Goal: Task Accomplishment & Management: Complete application form

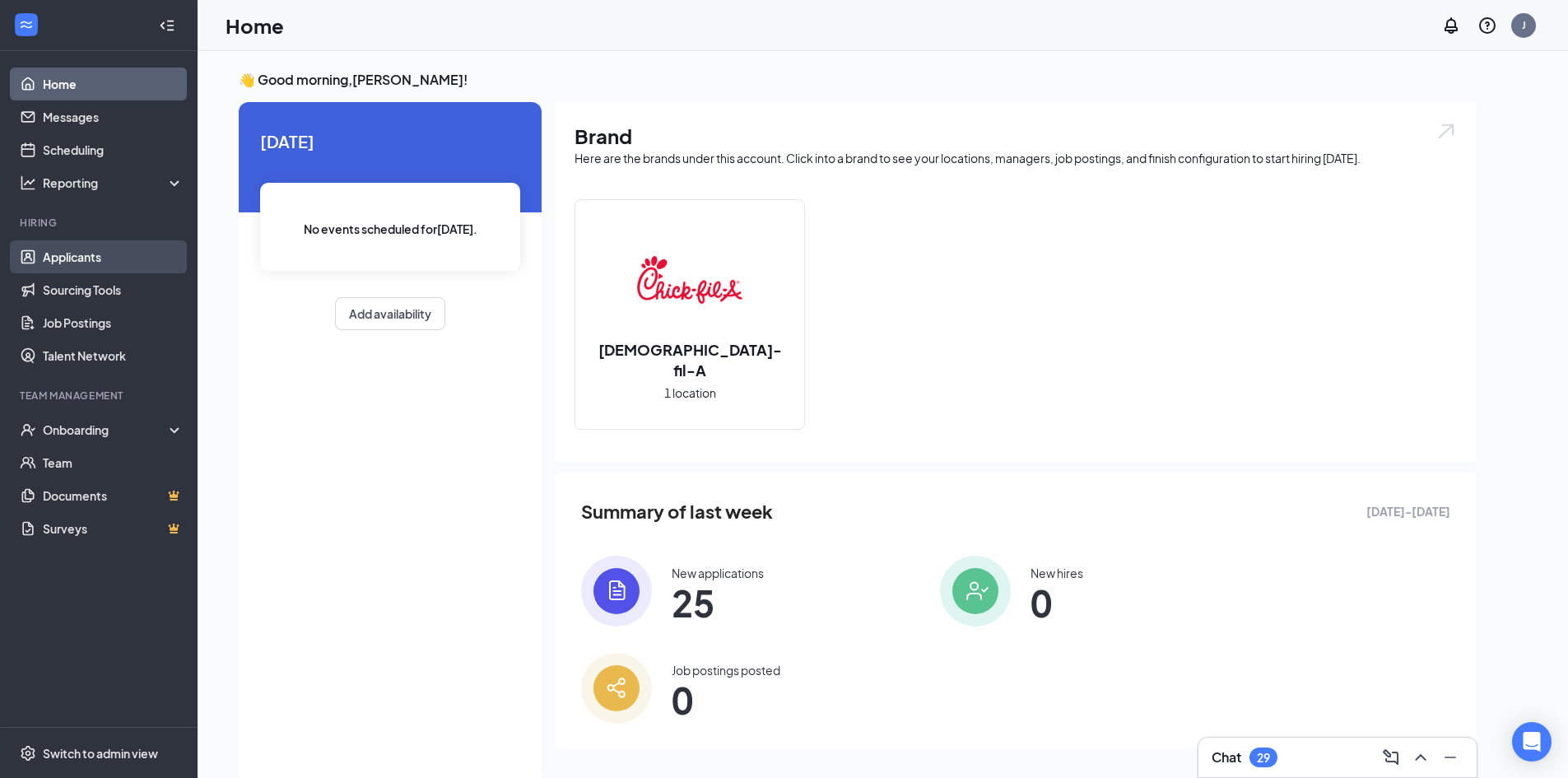
click at [60, 258] on link "Applicants" at bounding box center [113, 257] width 141 height 33
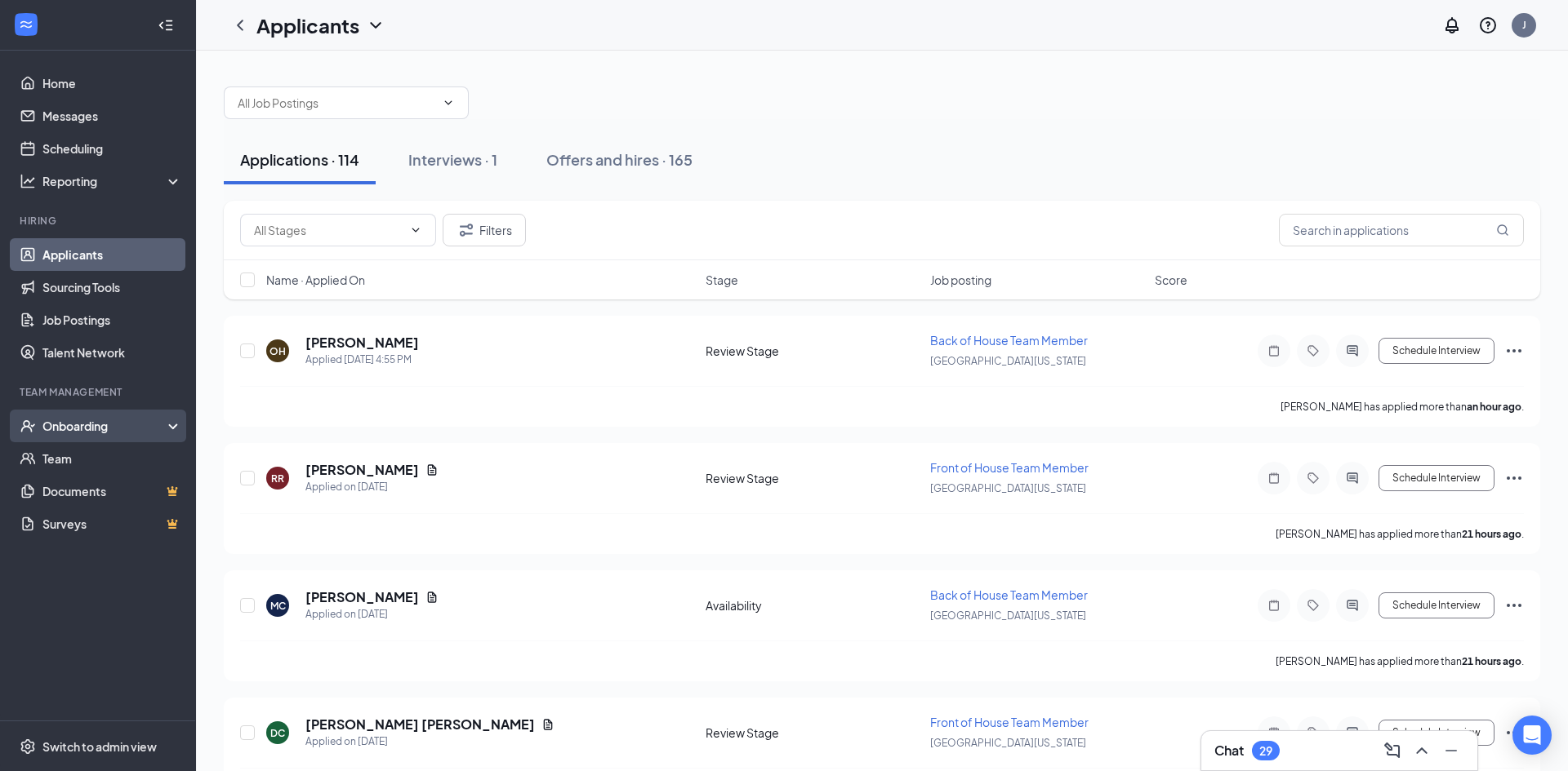
click at [68, 421] on div "Onboarding" at bounding box center [105, 426] width 126 height 16
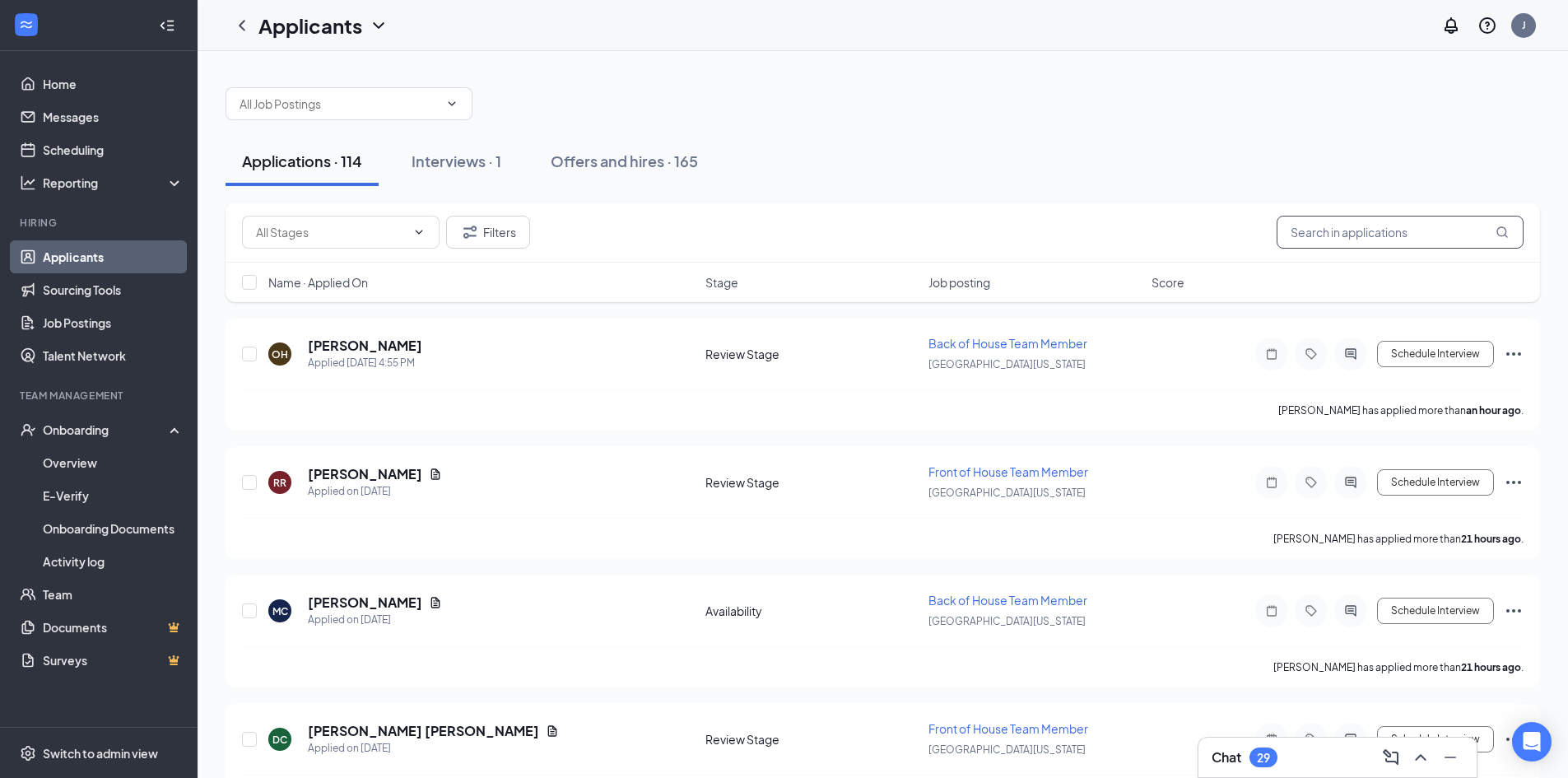
click at [1309, 245] on input "text" at bounding box center [1400, 232] width 247 height 33
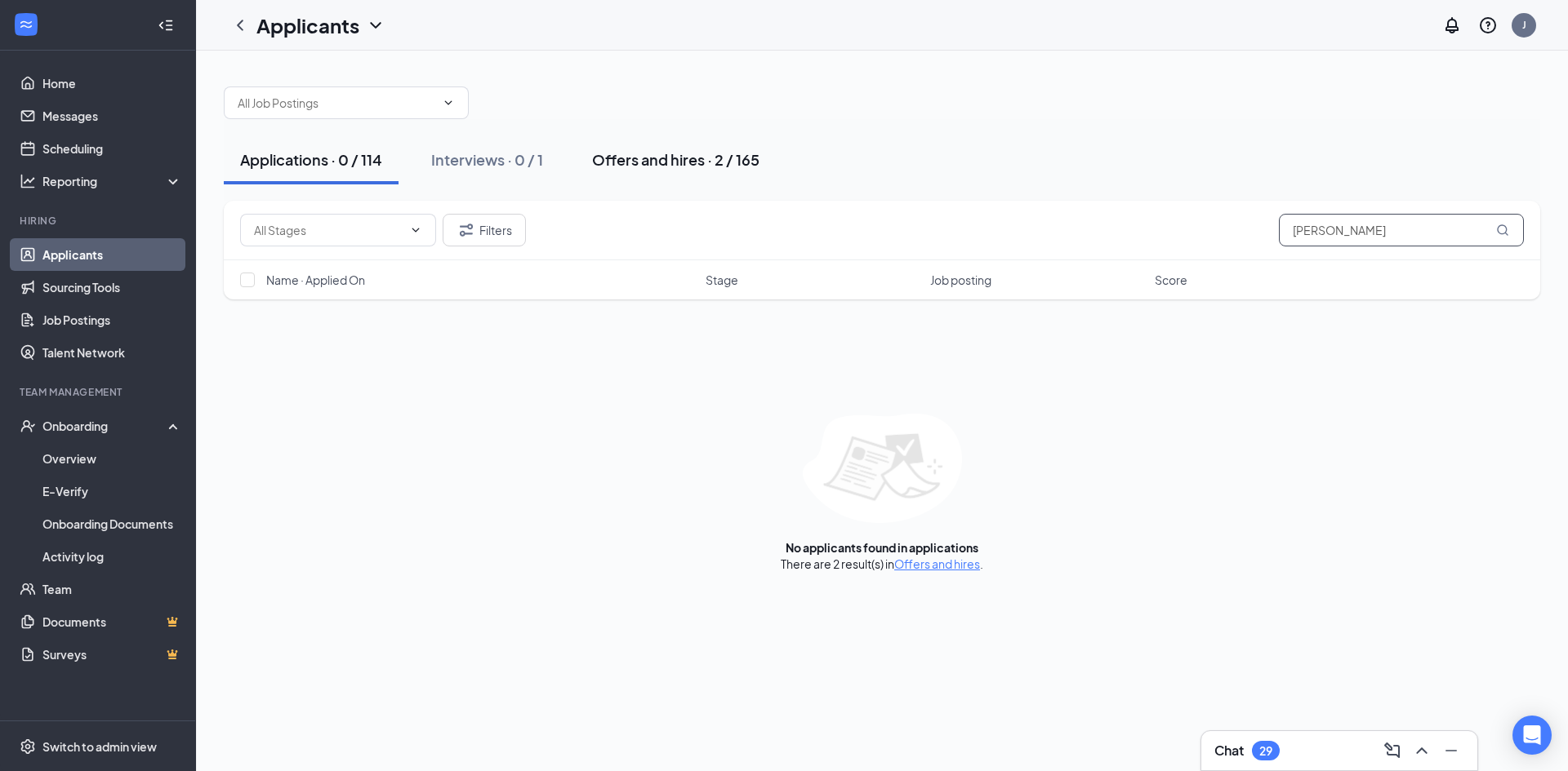
type input "[PERSON_NAME]"
click at [606, 173] on button "Offers and hires · 2 / 165" at bounding box center [675, 160] width 200 height 49
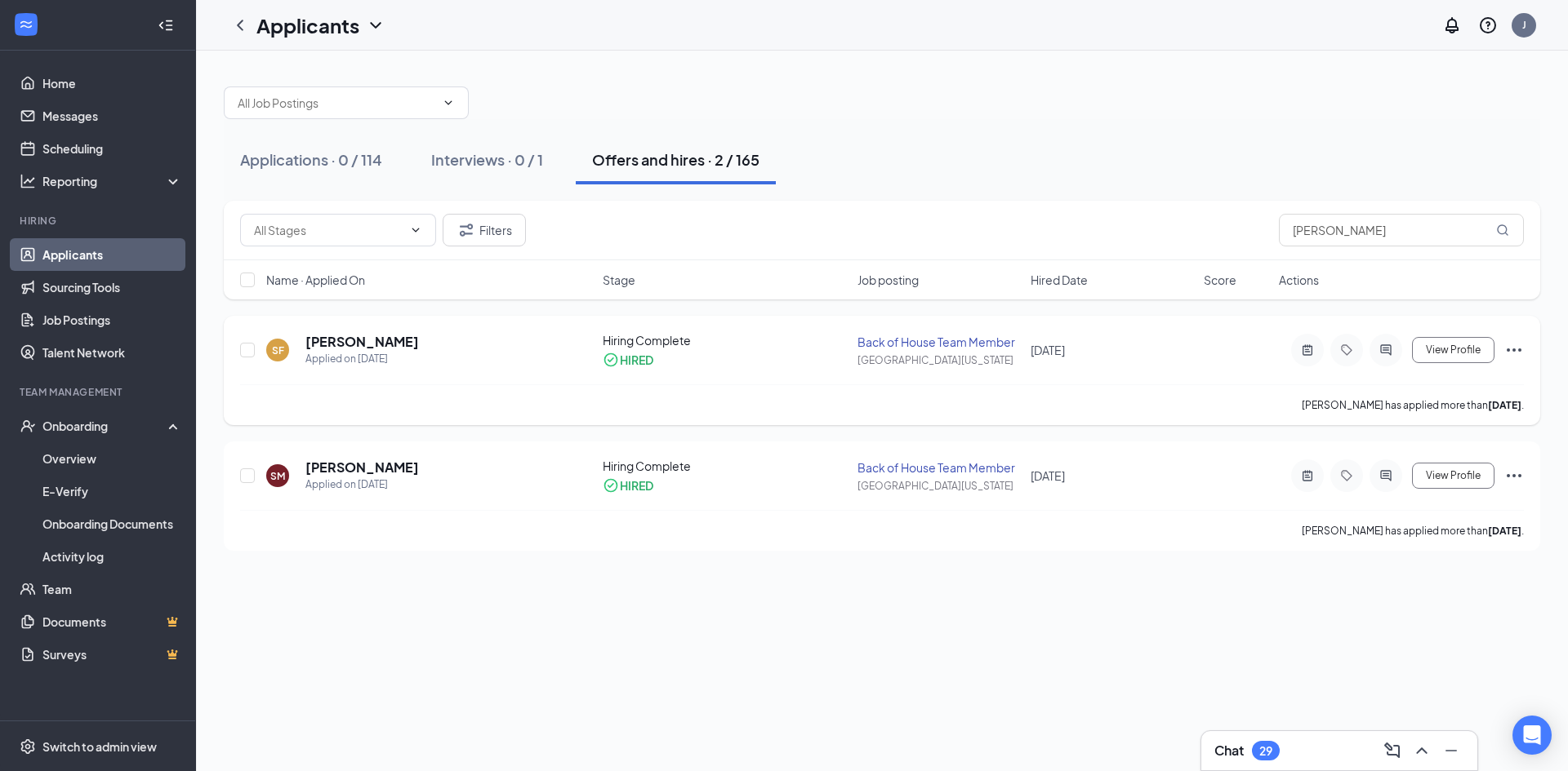
click at [1511, 350] on icon "Ellipses" at bounding box center [1513, 350] width 20 height 20
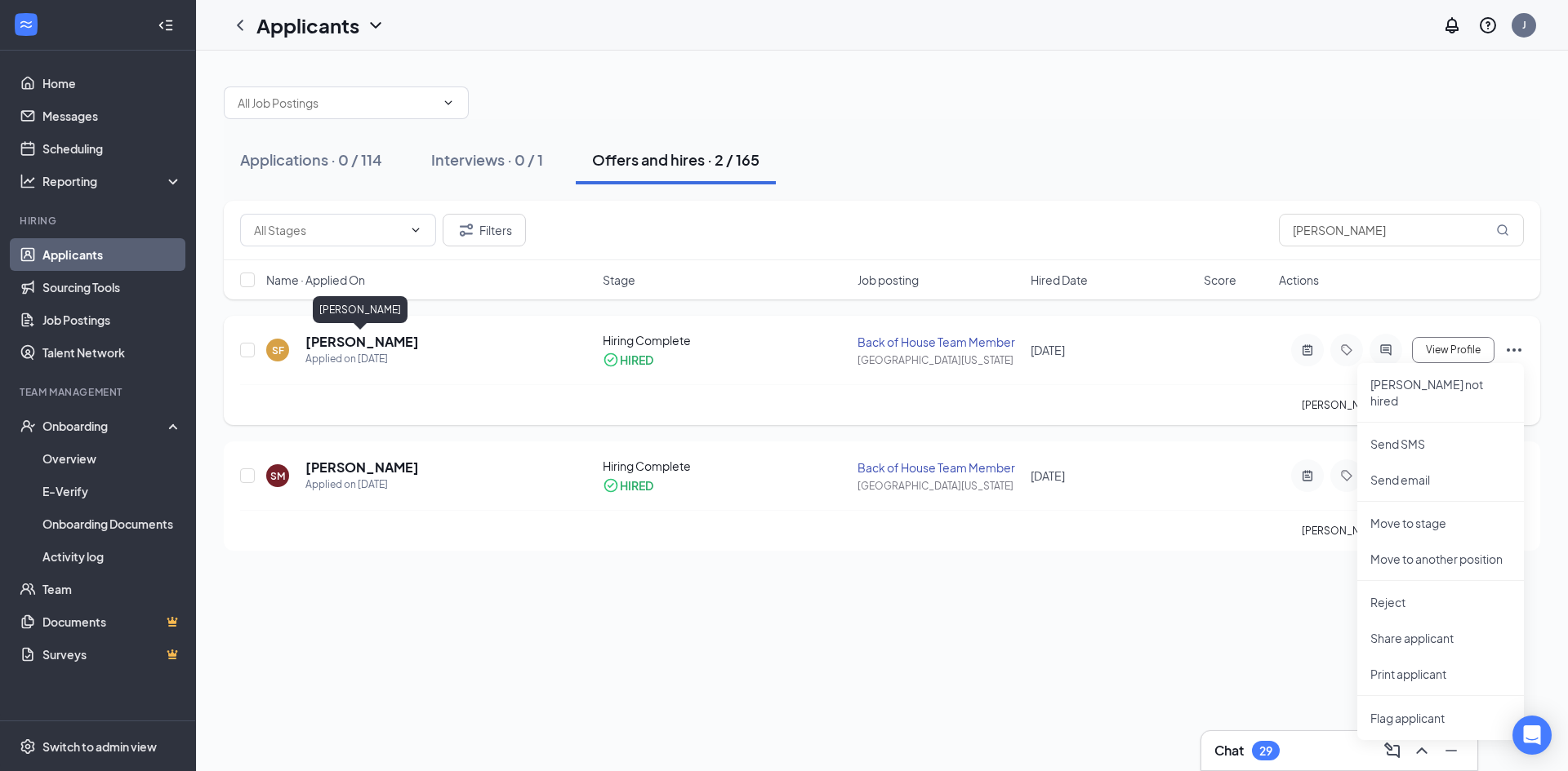
click at [347, 336] on h5 "[PERSON_NAME]" at bounding box center [362, 342] width 113 height 18
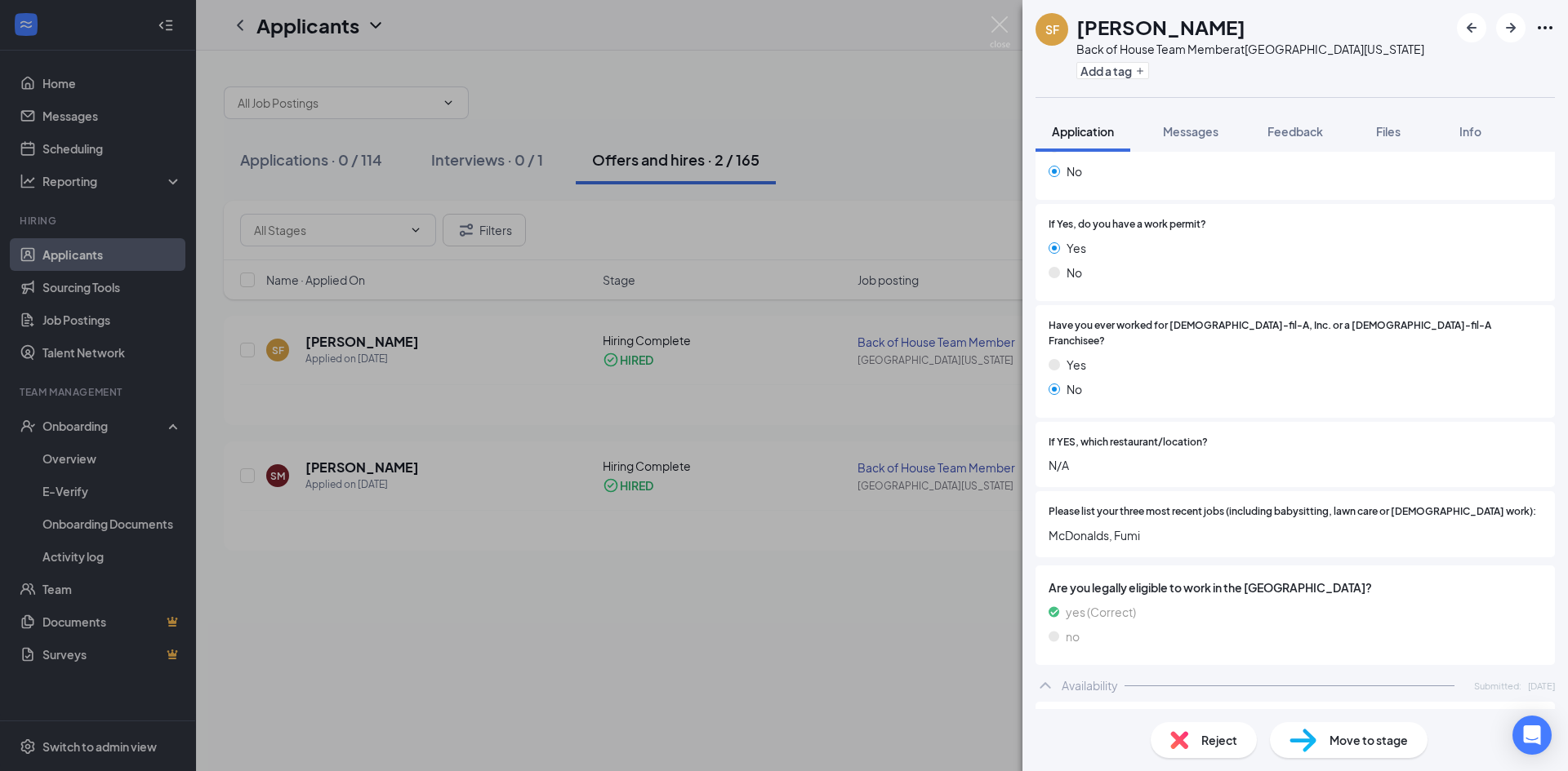
scroll to position [286, 0]
click at [1204, 125] on span "Messages" at bounding box center [1191, 131] width 55 height 15
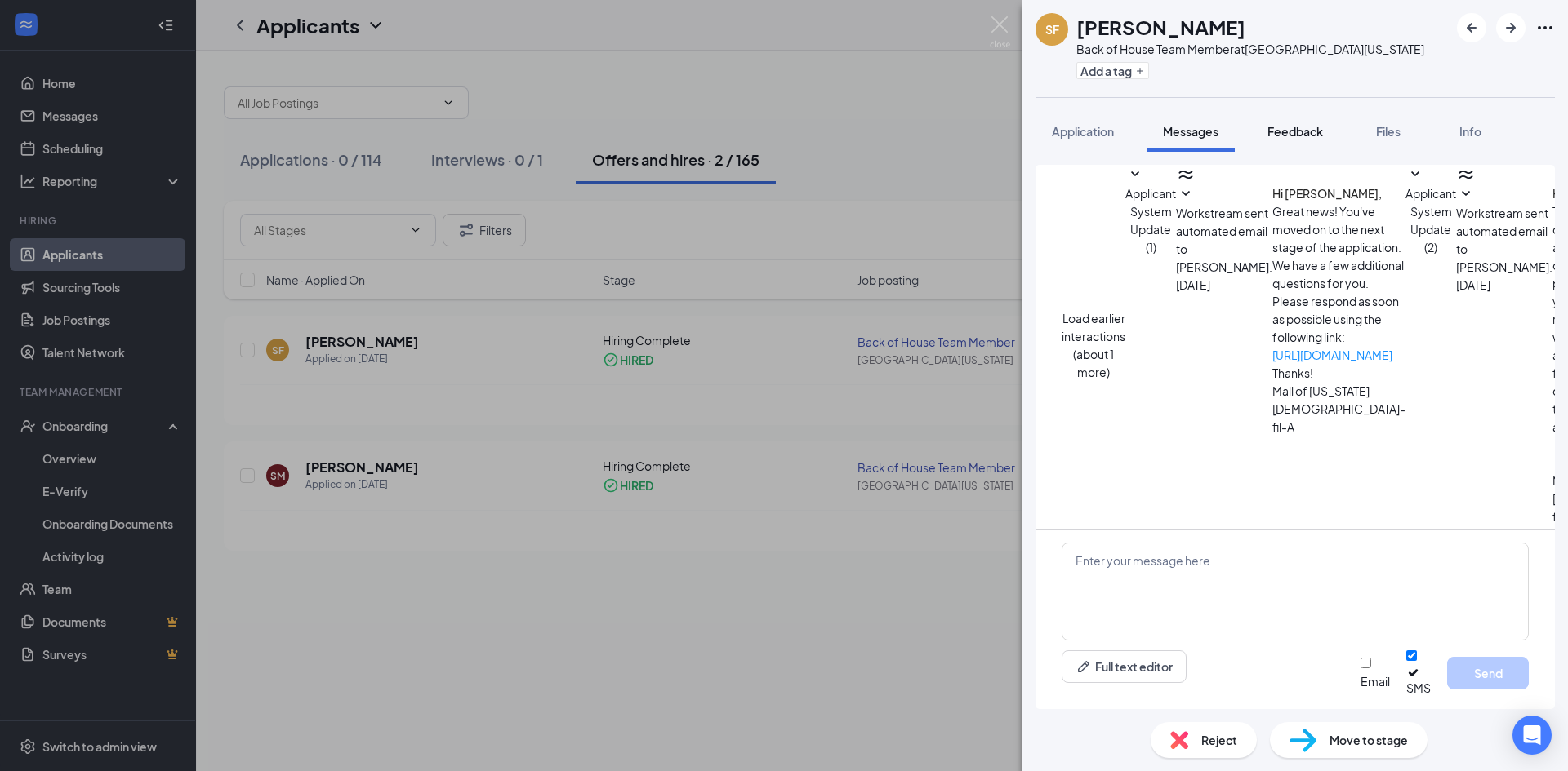
click at [1309, 130] on span "Feedback" at bounding box center [1295, 131] width 55 height 15
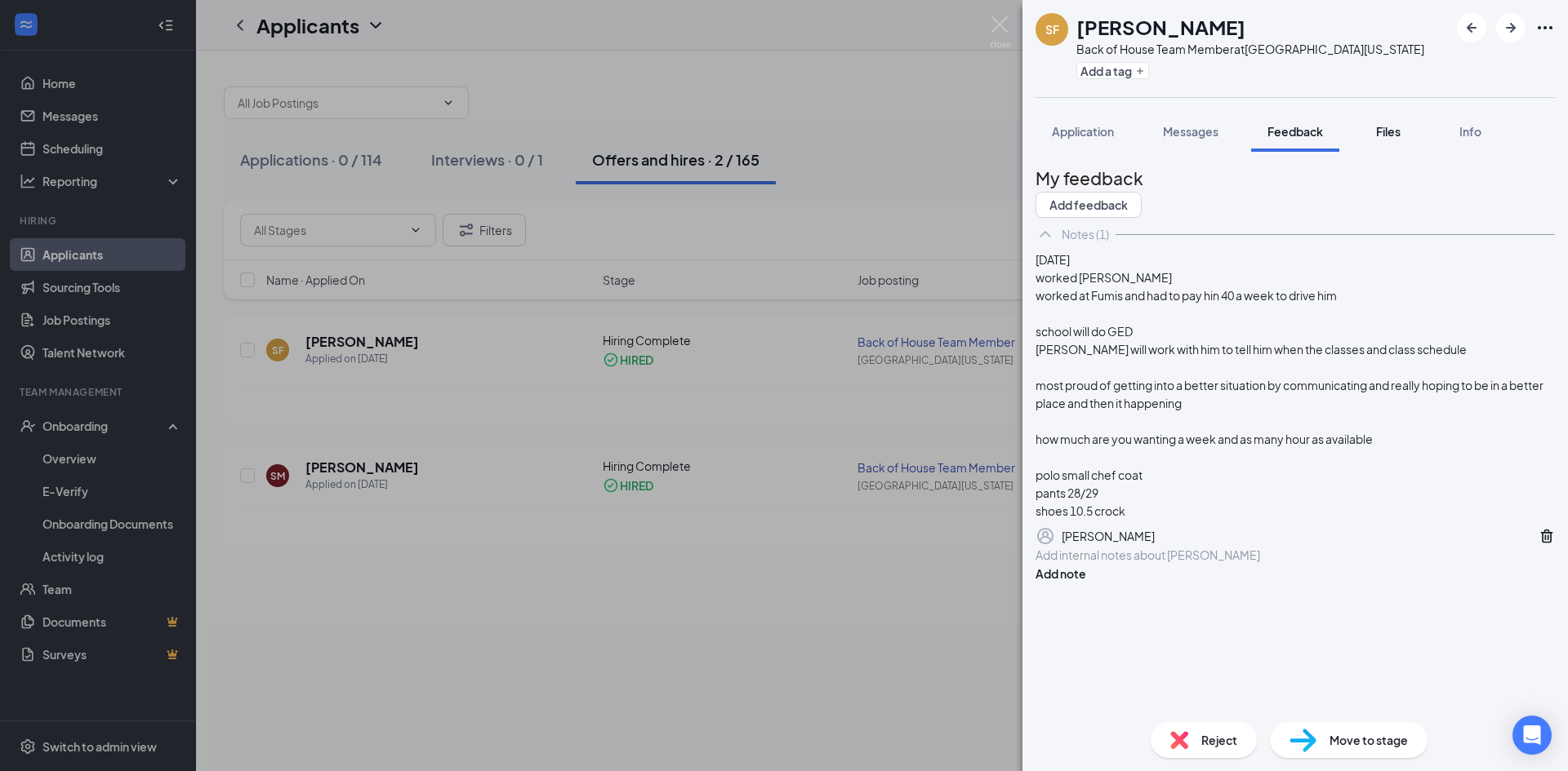
click at [1383, 126] on span "Files" at bounding box center [1388, 131] width 24 height 15
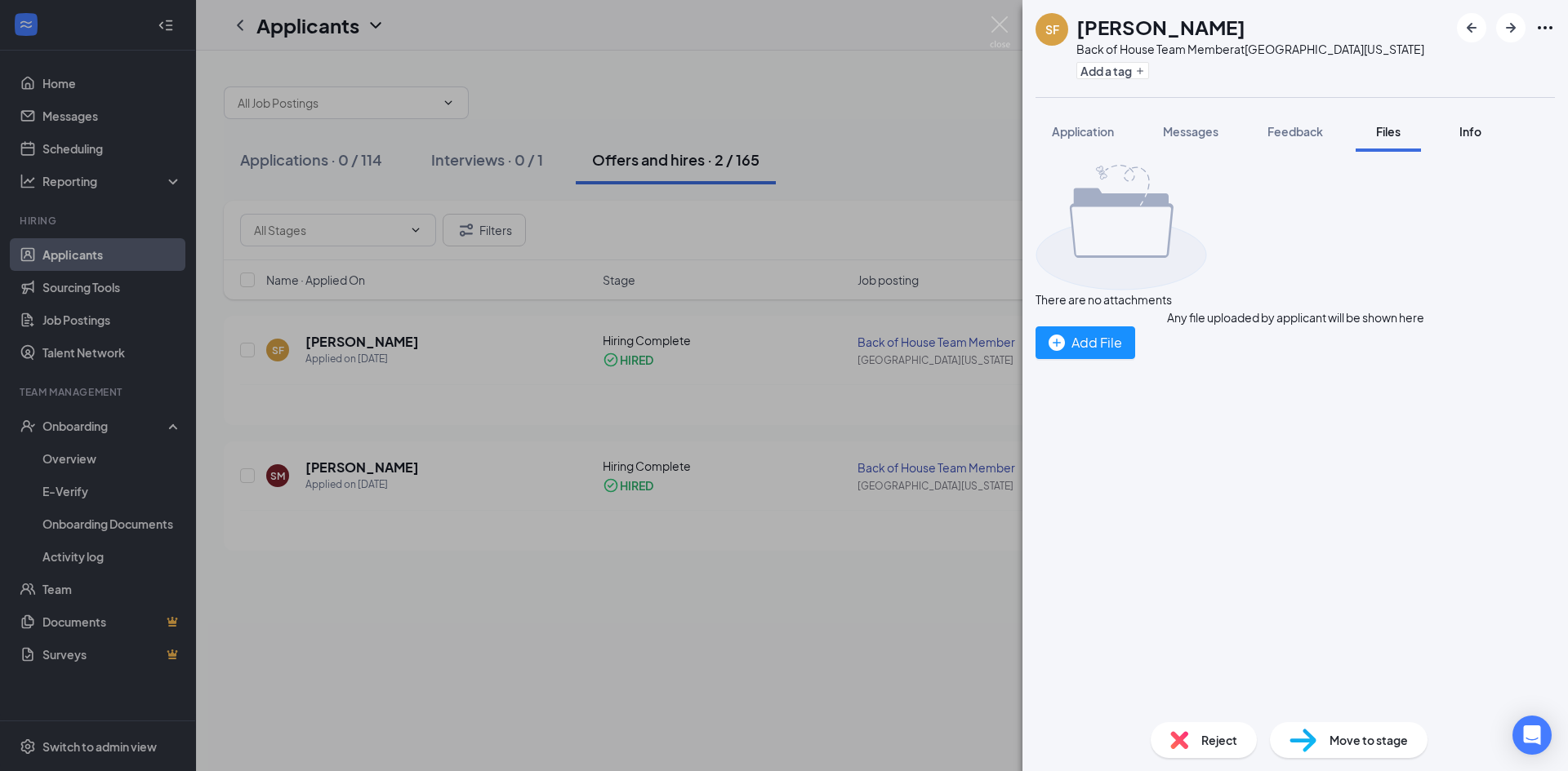
click at [1456, 136] on div "Info" at bounding box center [1470, 131] width 33 height 16
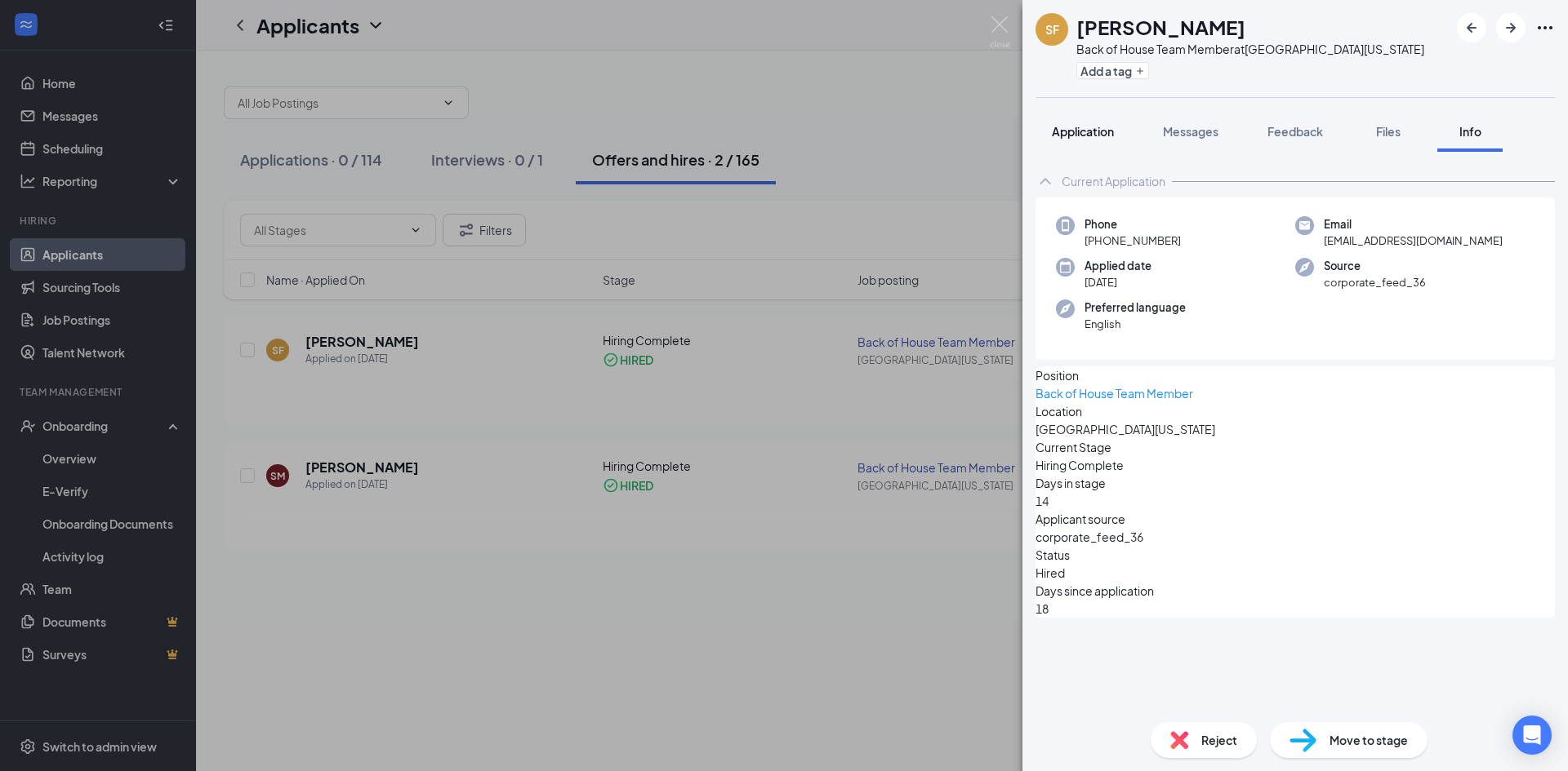
click at [1082, 122] on button "Application" at bounding box center [1082, 131] width 94 height 41
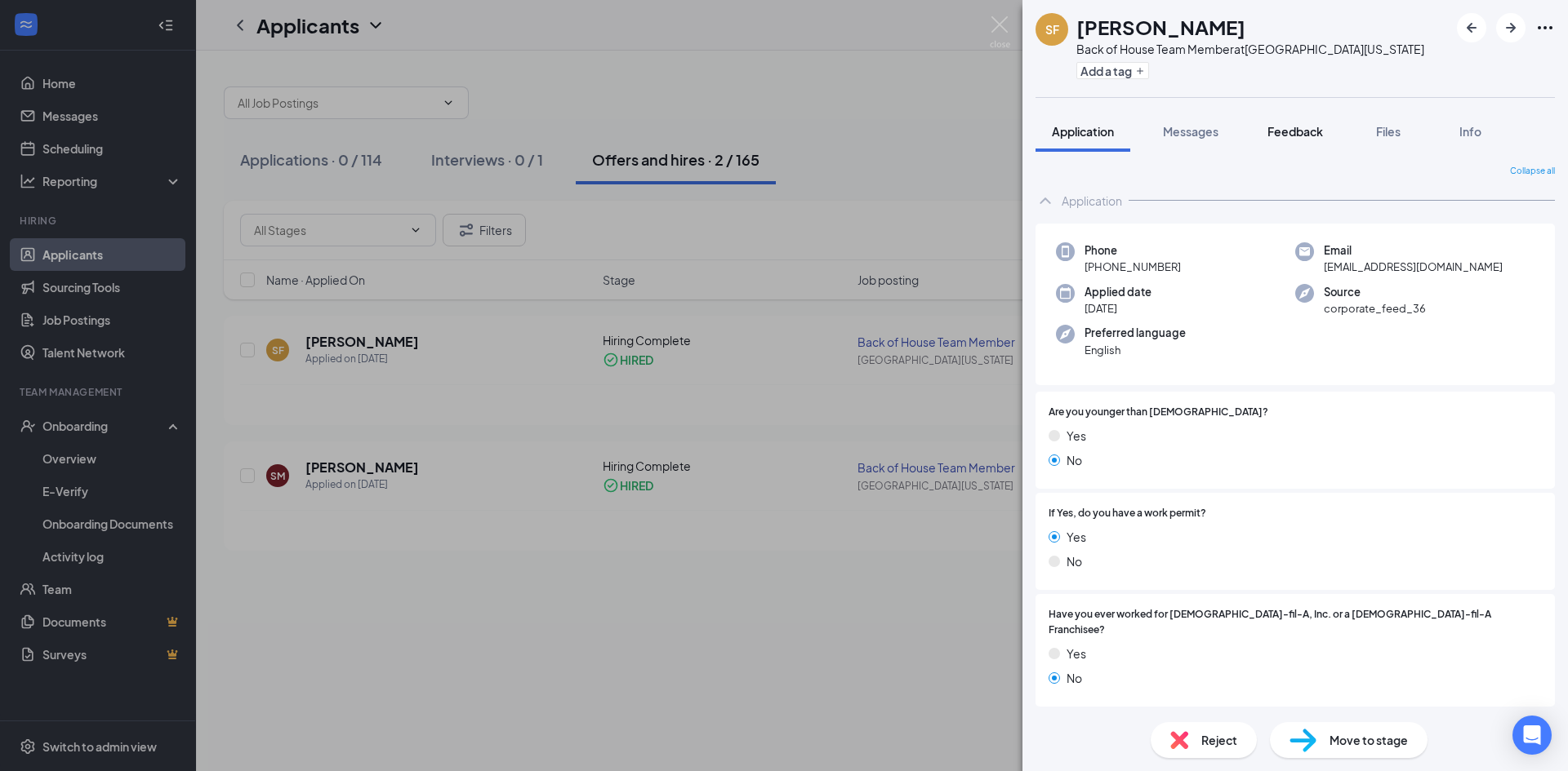
click at [1281, 129] on span "Feedback" at bounding box center [1295, 131] width 55 height 15
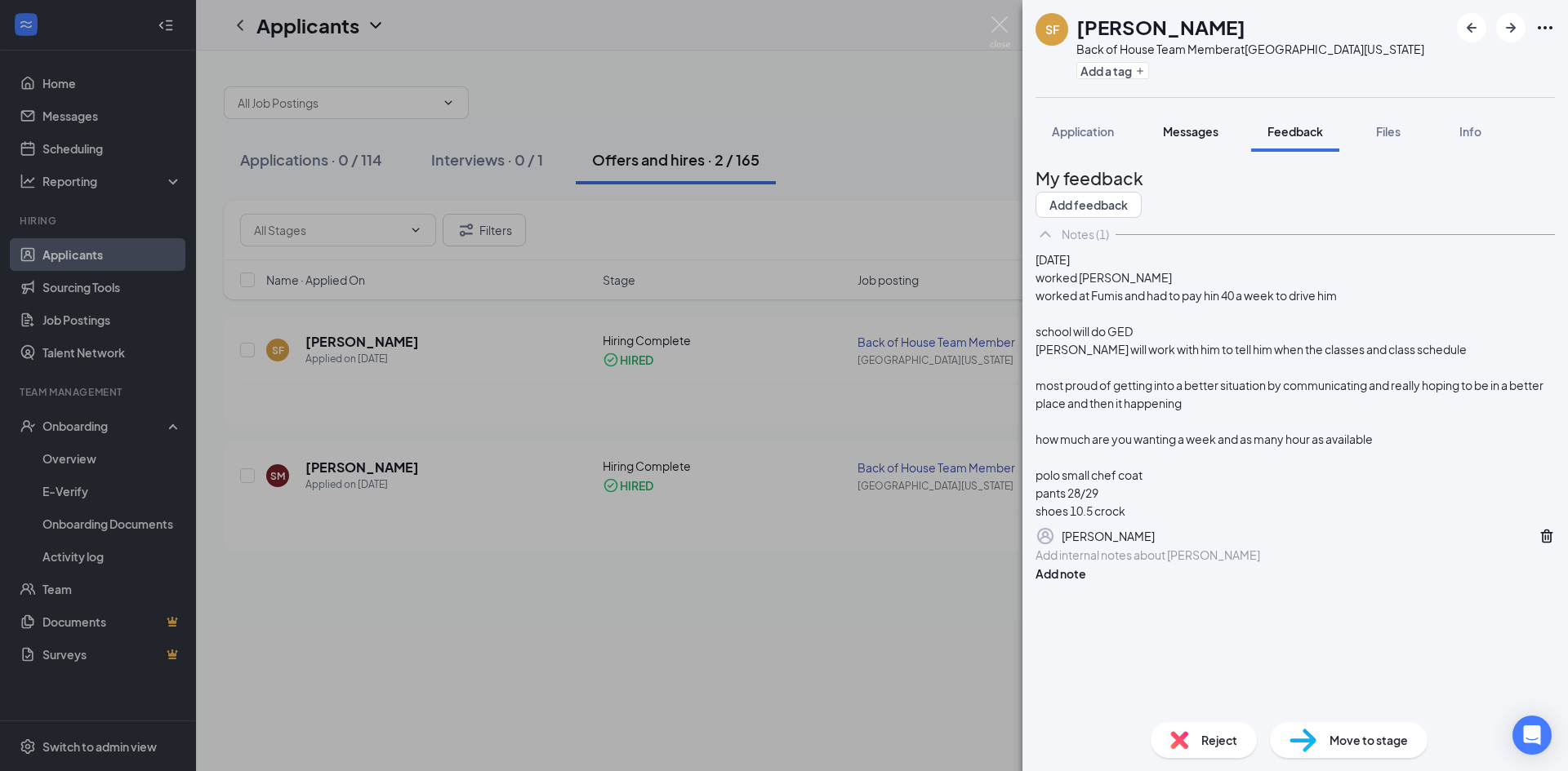
click at [1229, 125] on button "Messages" at bounding box center [1191, 131] width 88 height 41
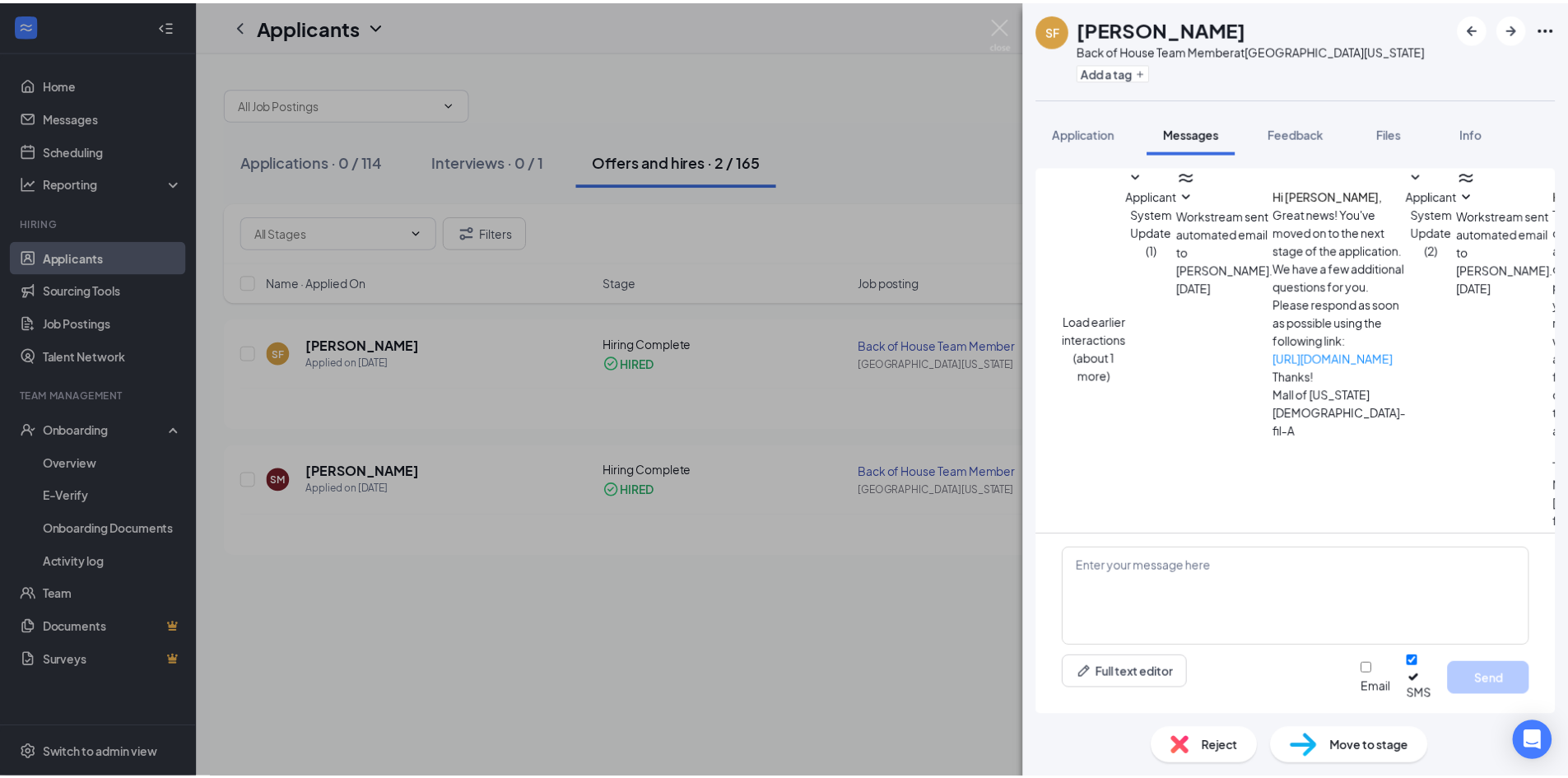
scroll to position [203, 0]
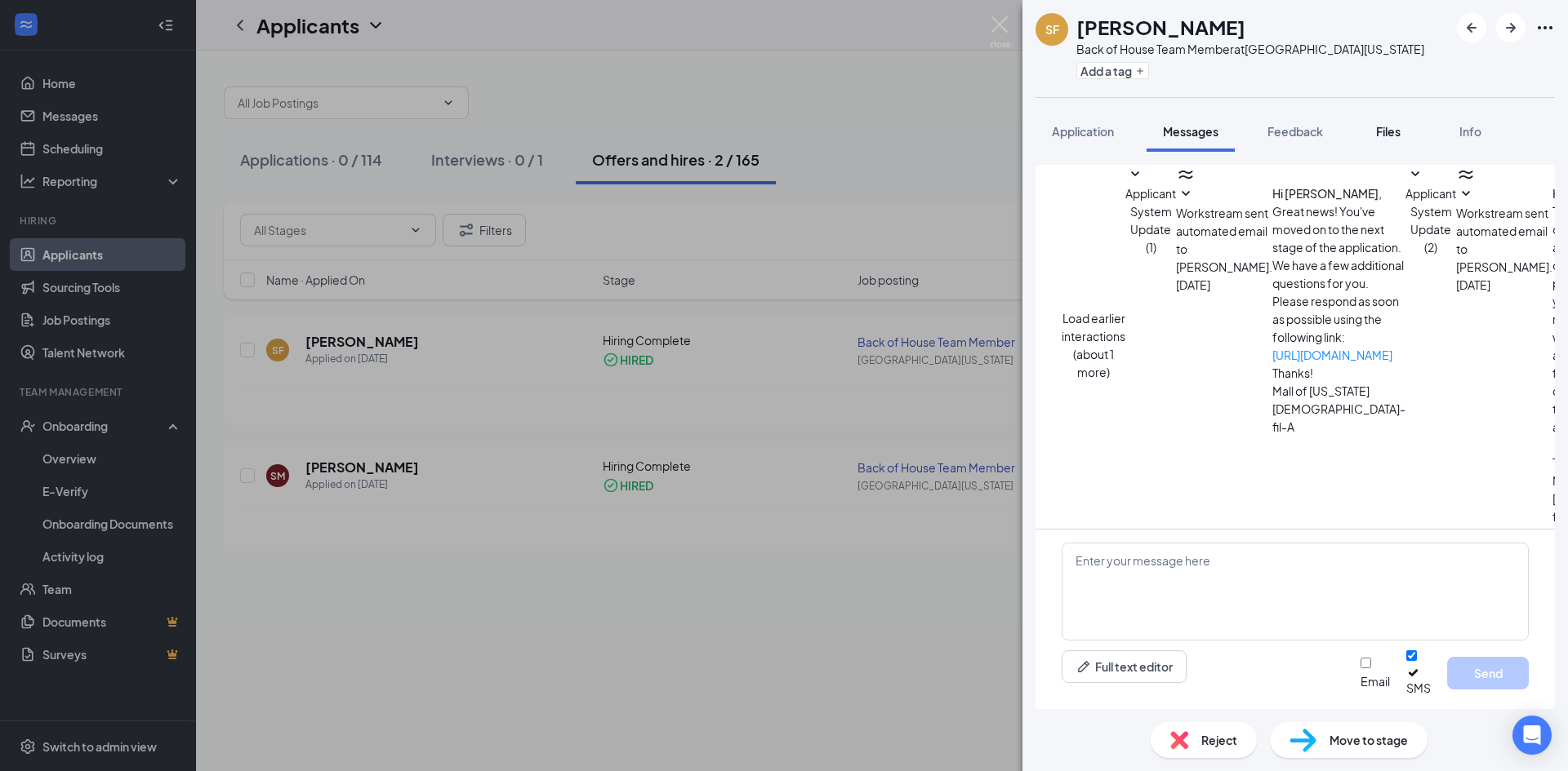
click at [1404, 138] on div "Files" at bounding box center [1388, 131] width 33 height 16
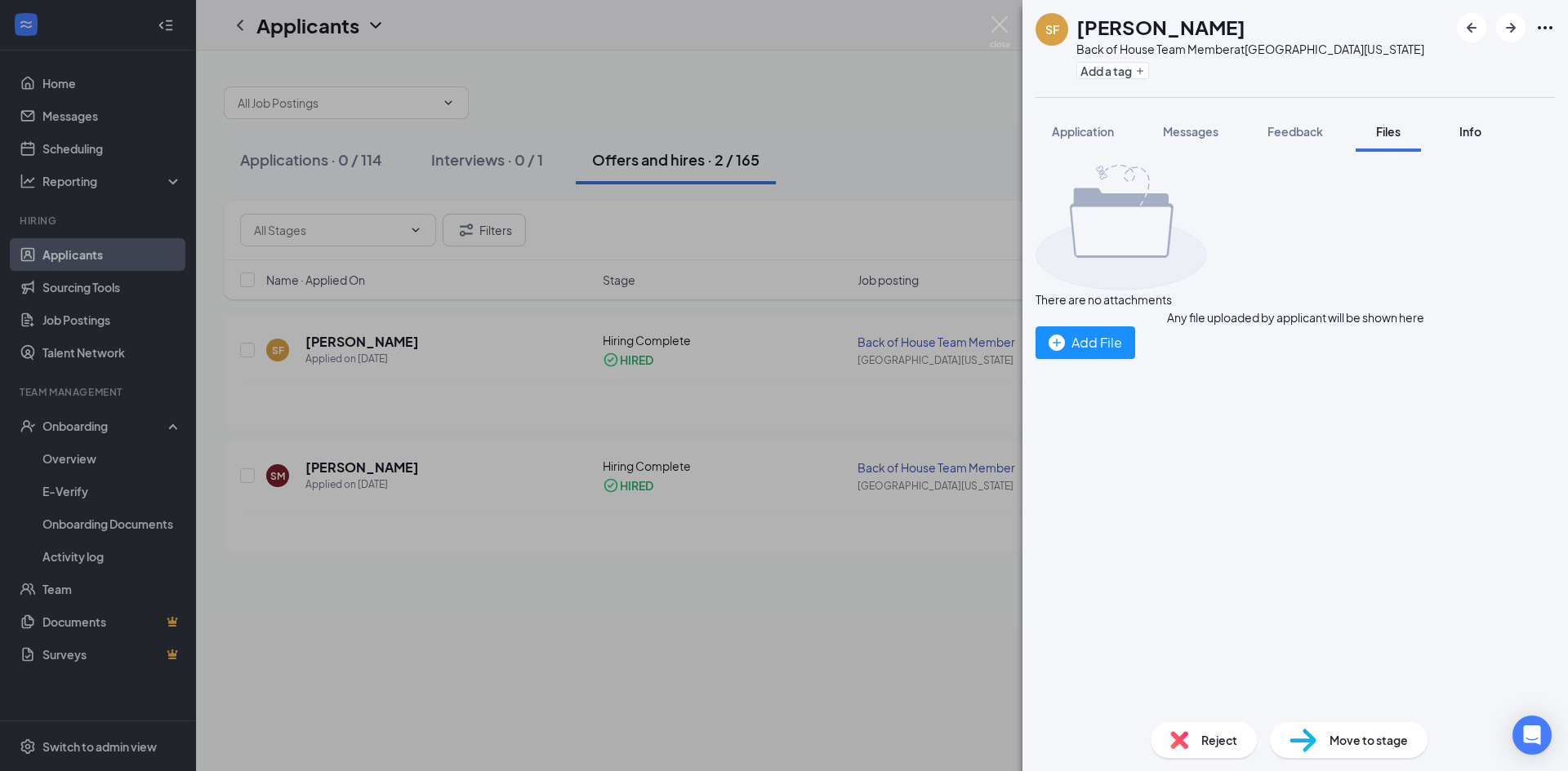
click at [1462, 139] on button "Info" at bounding box center [1469, 131] width 65 height 41
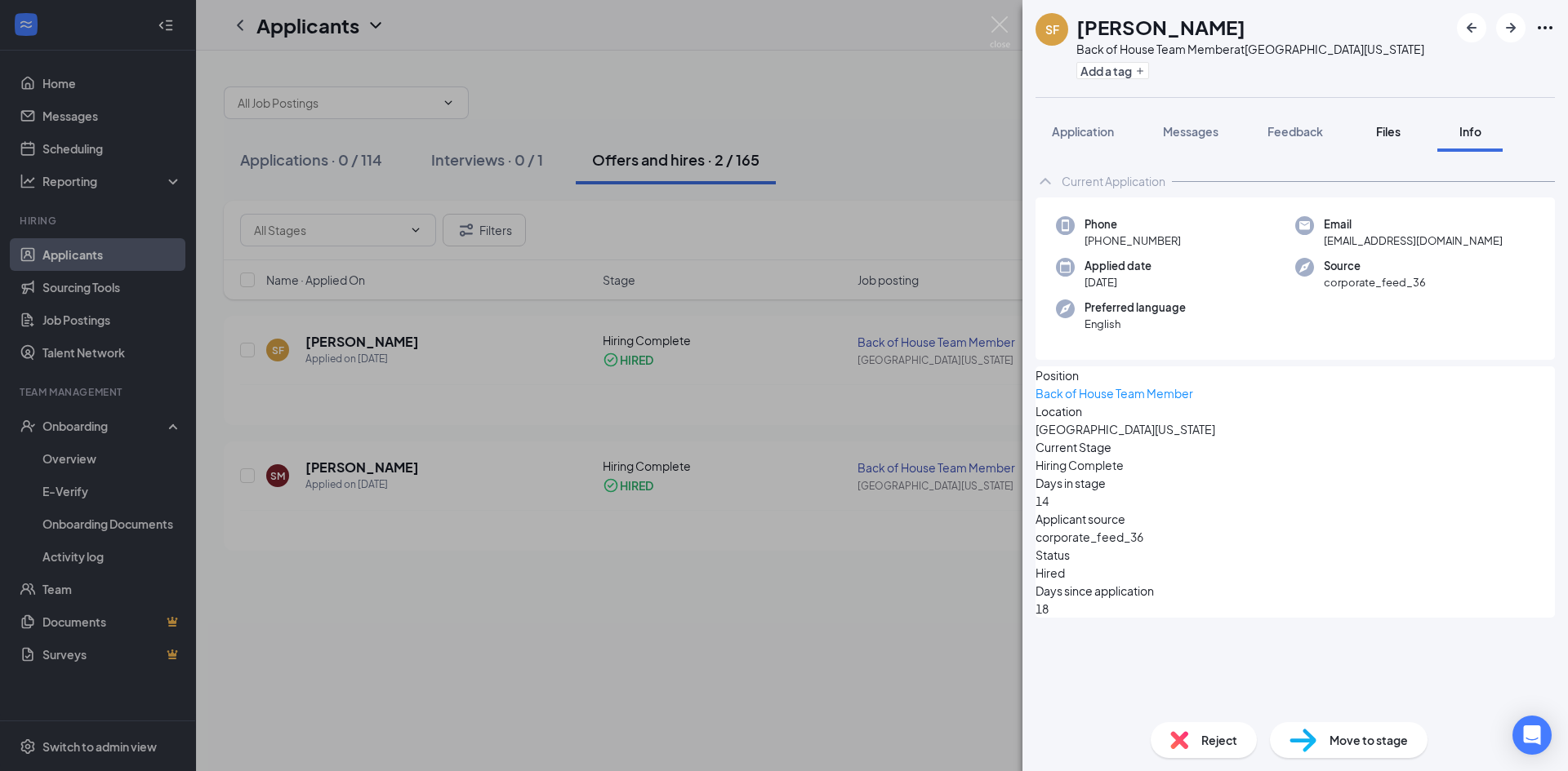
click at [1362, 121] on button "Files" at bounding box center [1387, 131] width 65 height 41
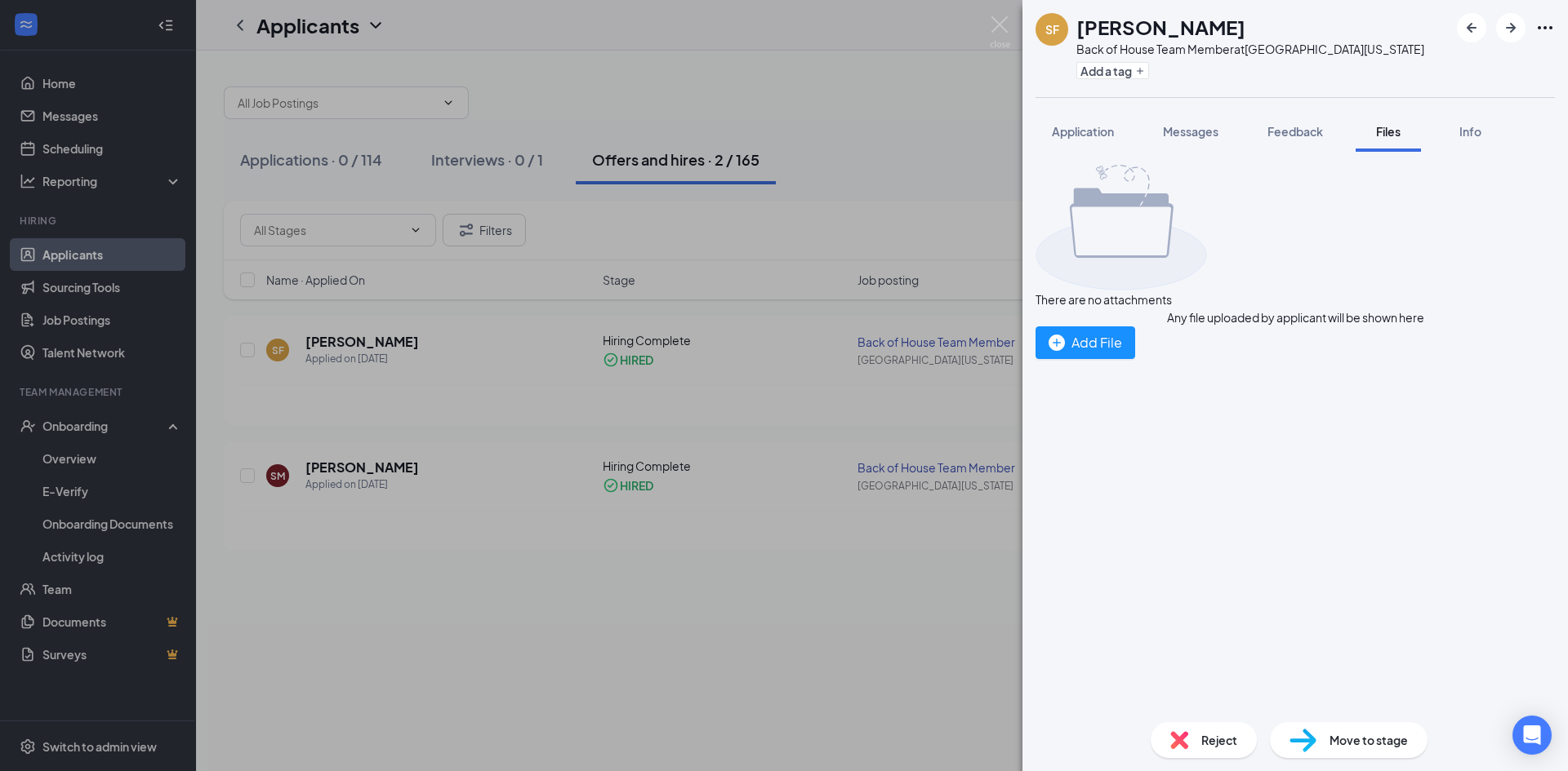
click at [81, 420] on div "SF [PERSON_NAME] Back of House Team Member at [GEOGRAPHIC_DATA][US_STATE] Add a…" at bounding box center [784, 385] width 1568 height 771
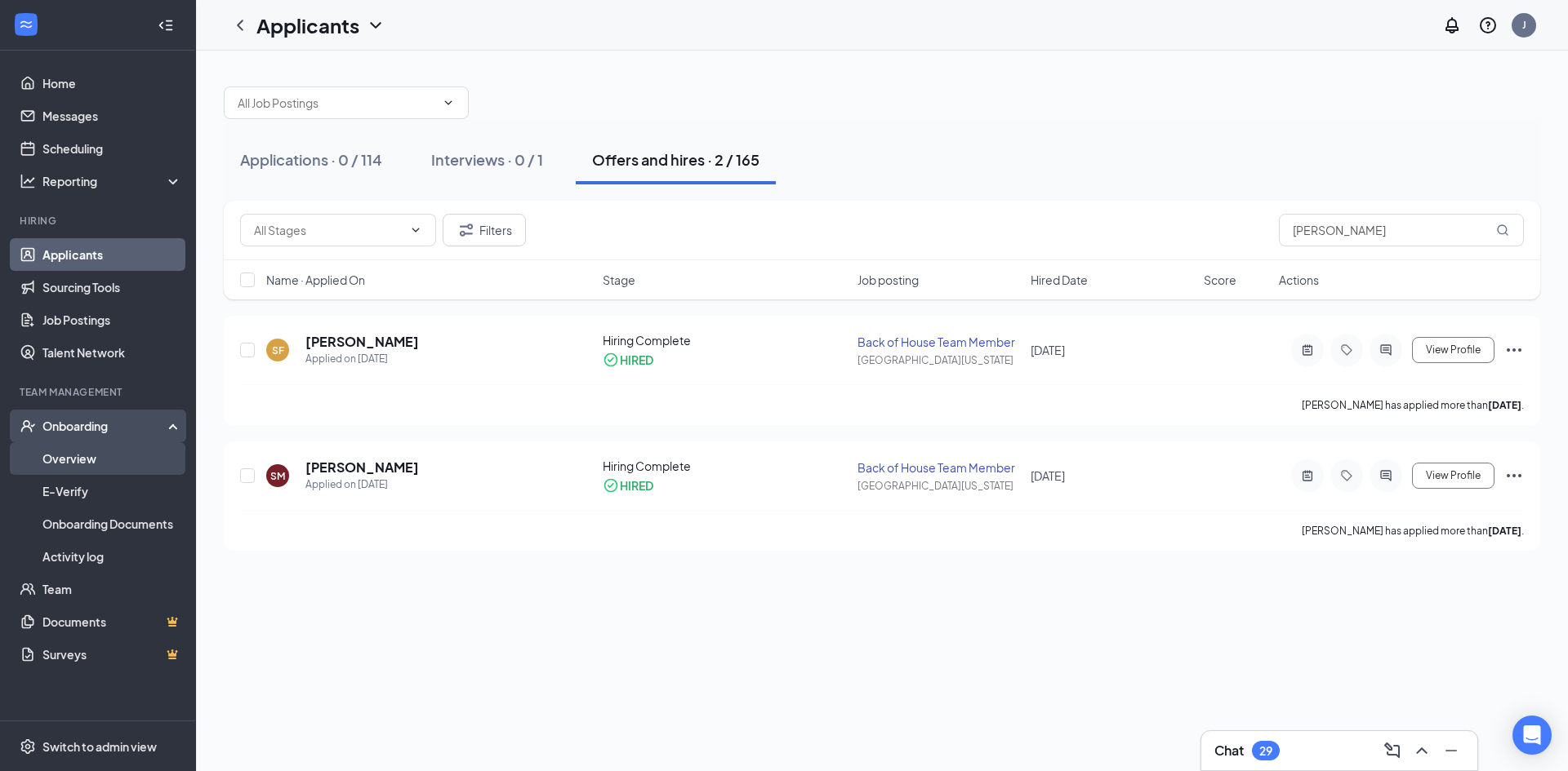
click at [87, 464] on link "Overview" at bounding box center [112, 459] width 139 height 33
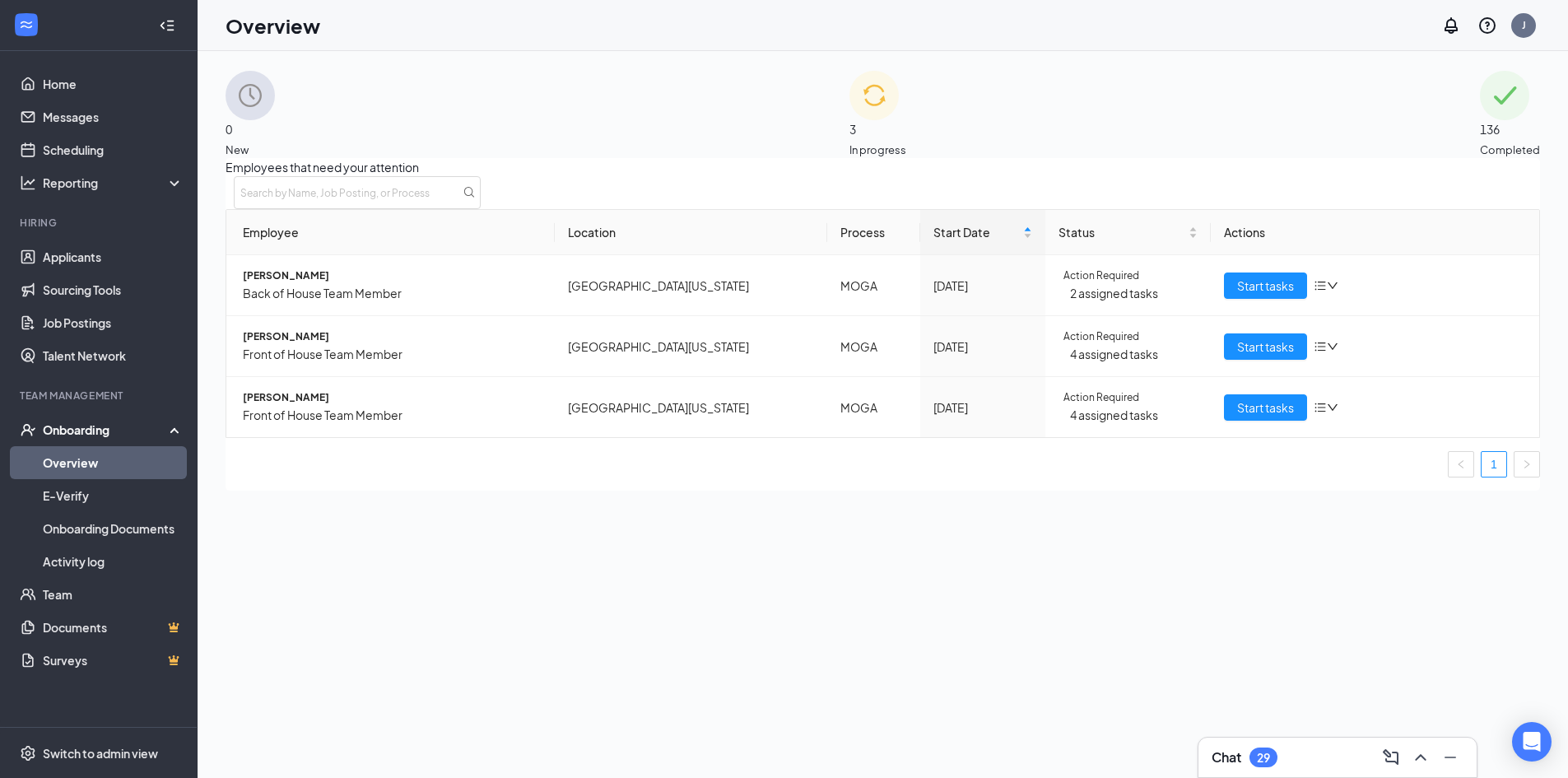
click at [1481, 90] on div "136 Completed" at bounding box center [1510, 114] width 60 height 87
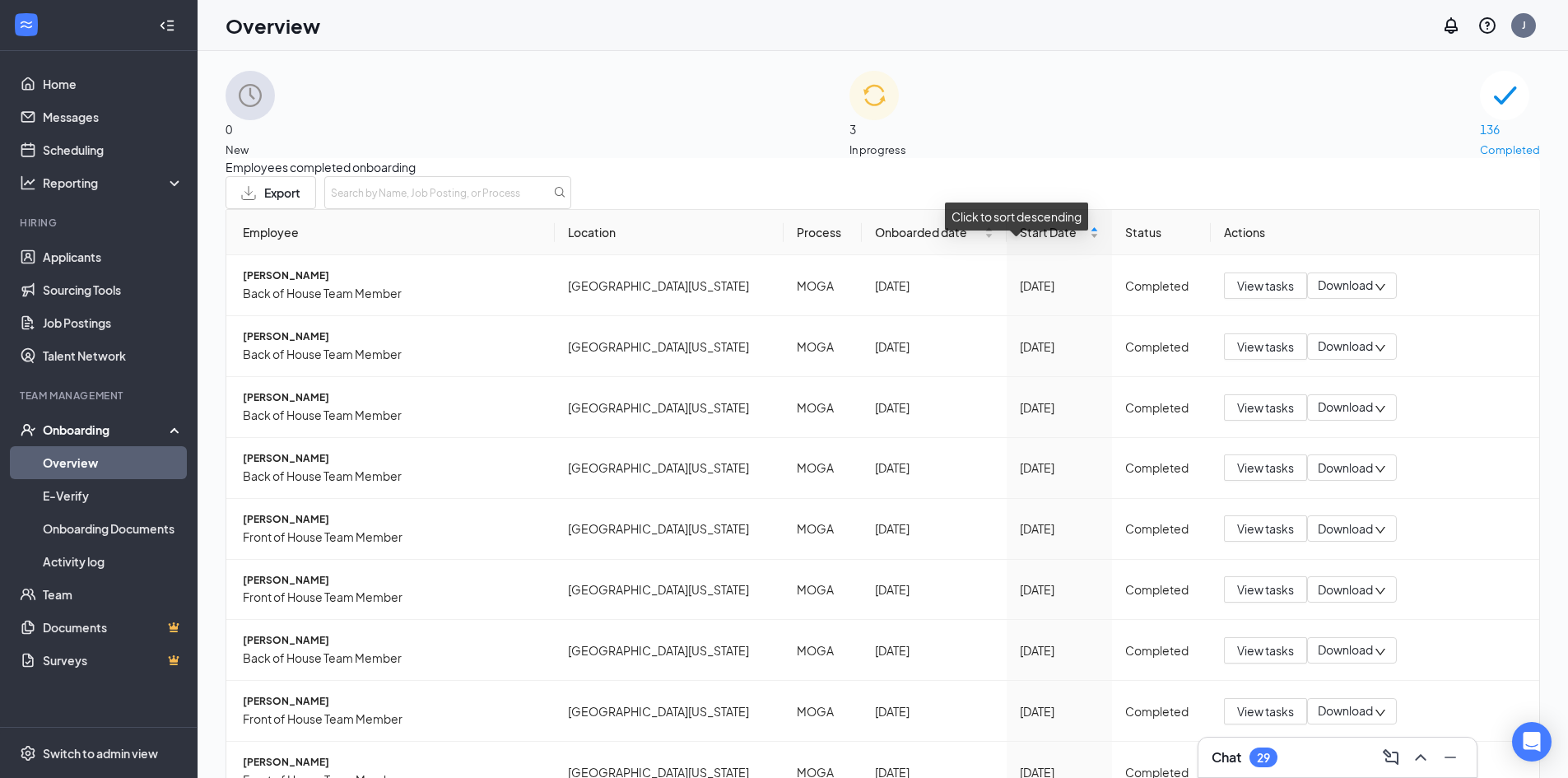
click at [1062, 241] on div "Start Date" at bounding box center [1059, 232] width 79 height 18
click at [314, 363] on span "Back of House Team Member" at bounding box center [392, 354] width 299 height 18
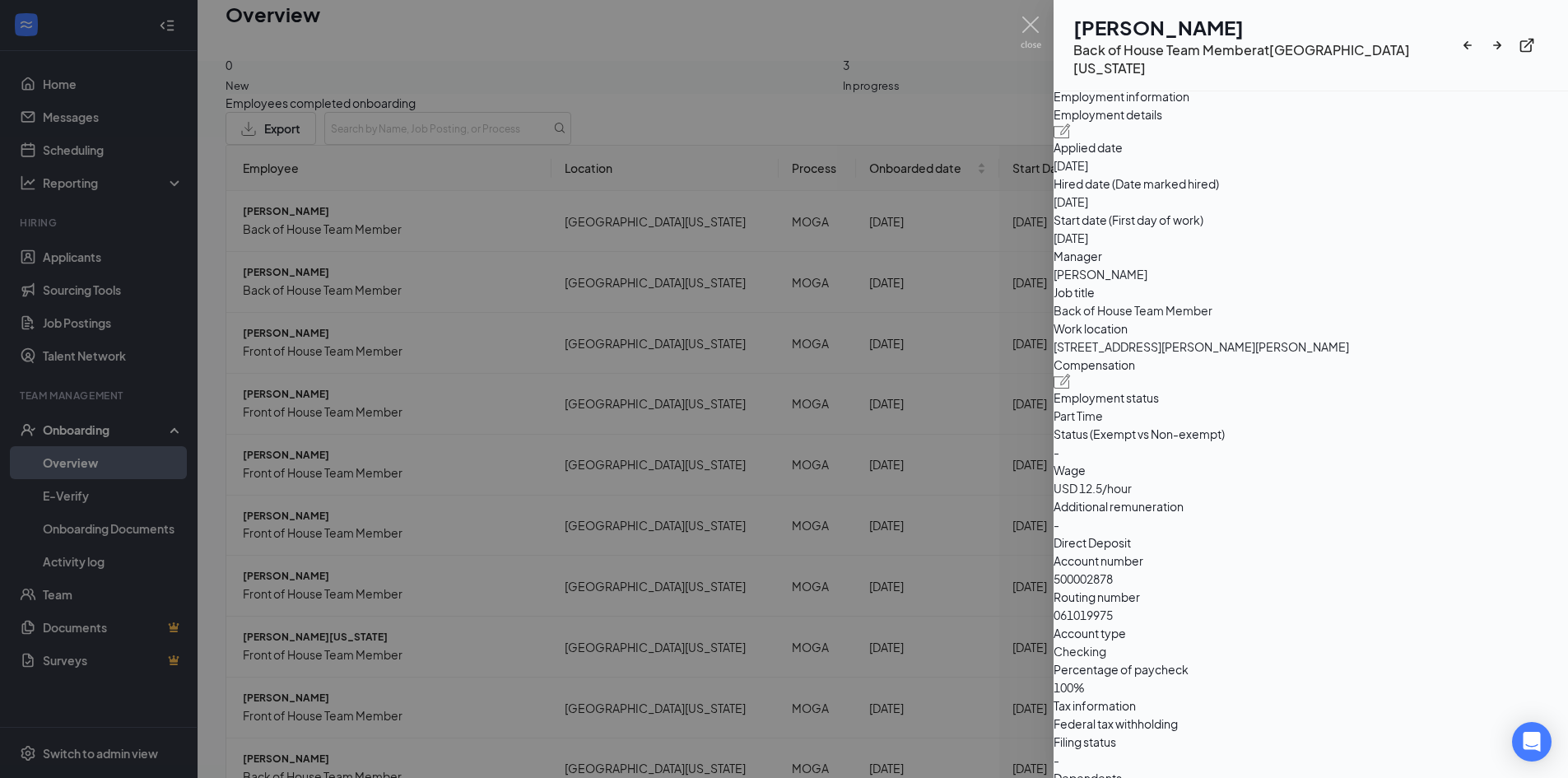
scroll to position [779, 0]
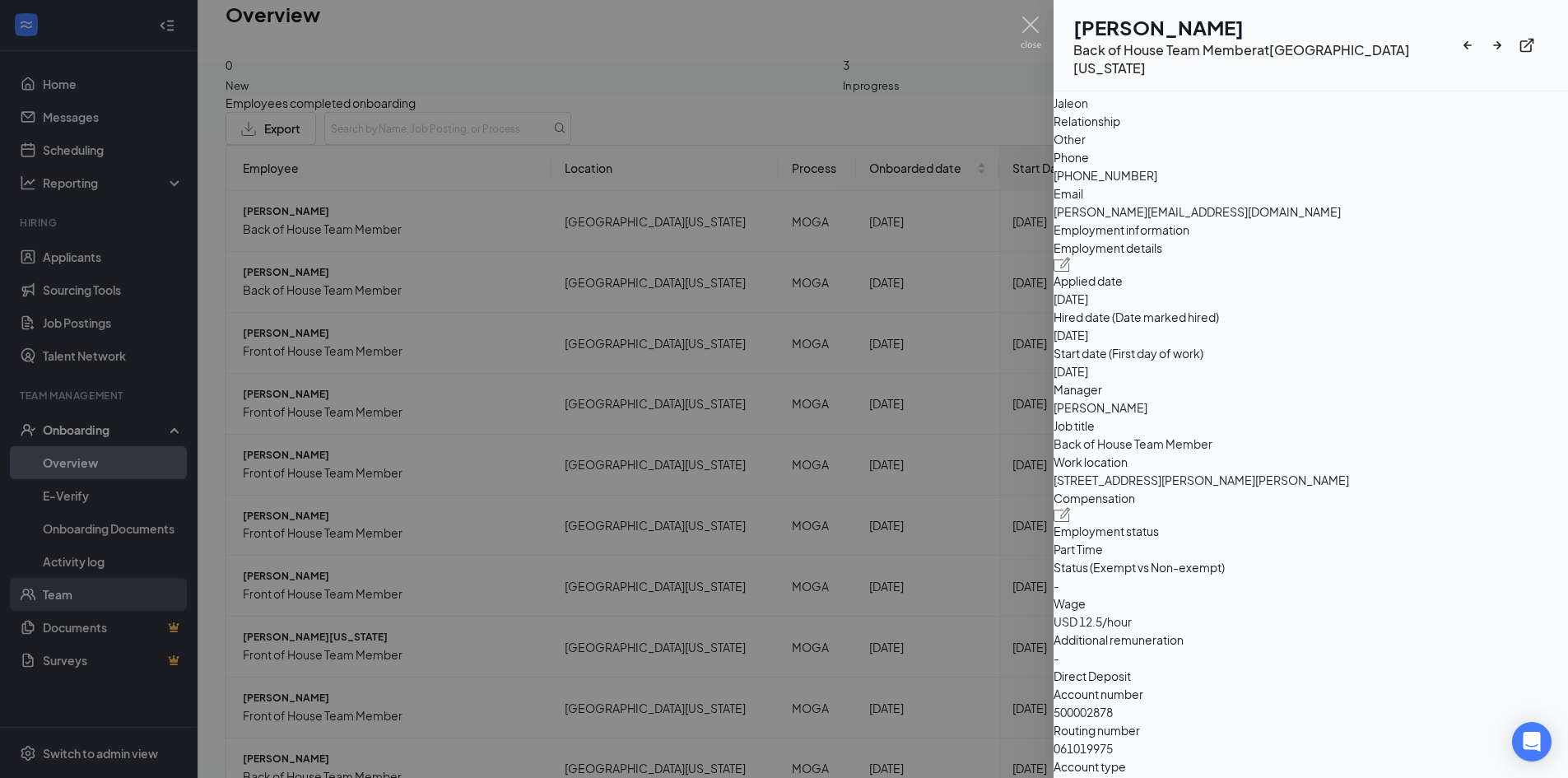
drag, startPoint x: 763, startPoint y: 553, endPoint x: 131, endPoint y: 592, distance: 633.2
click at [767, 552] on div at bounding box center [784, 389] width 1568 height 778
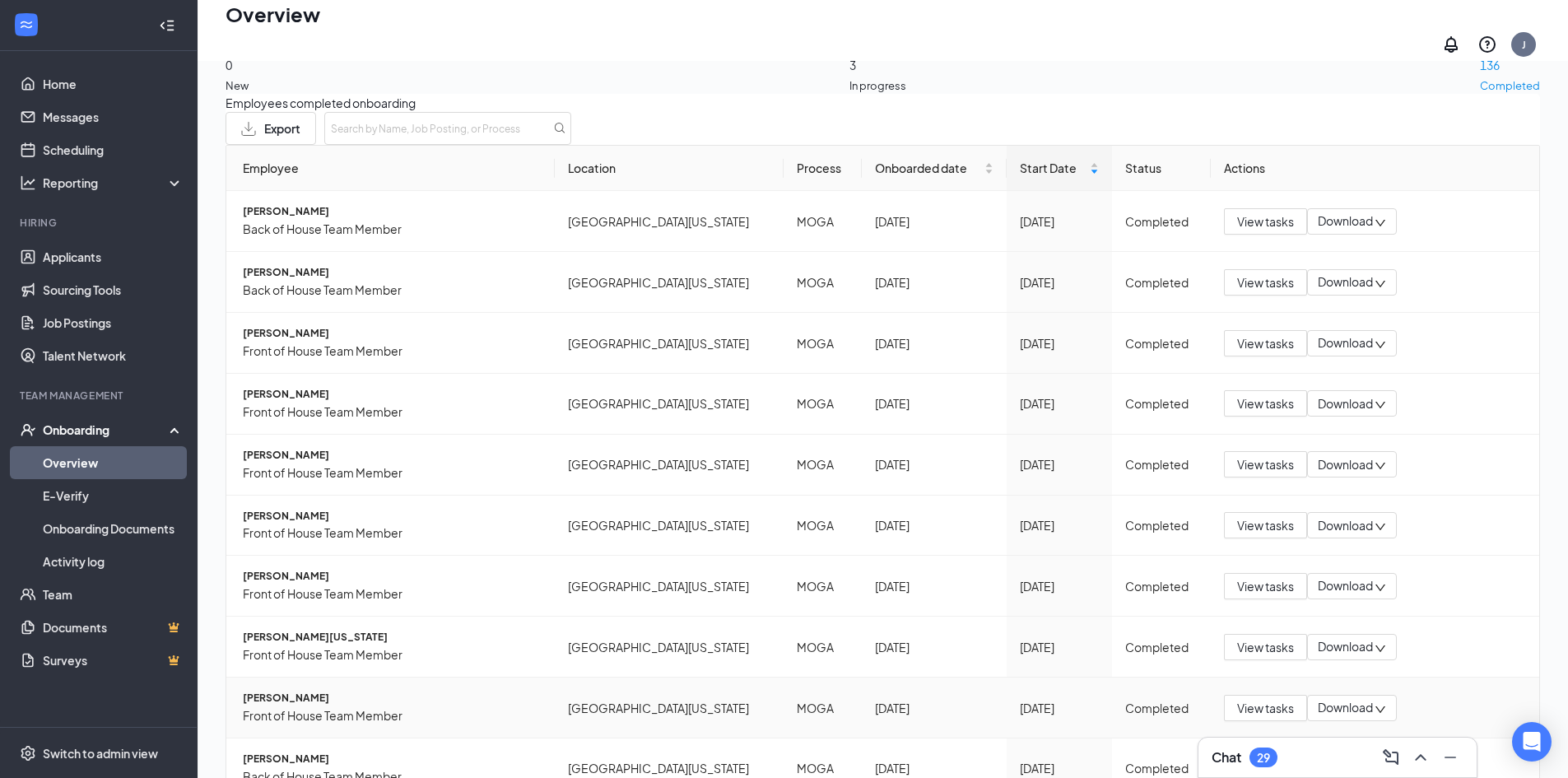
click at [316, 721] on span "Front of House Team Member" at bounding box center [392, 715] width 299 height 18
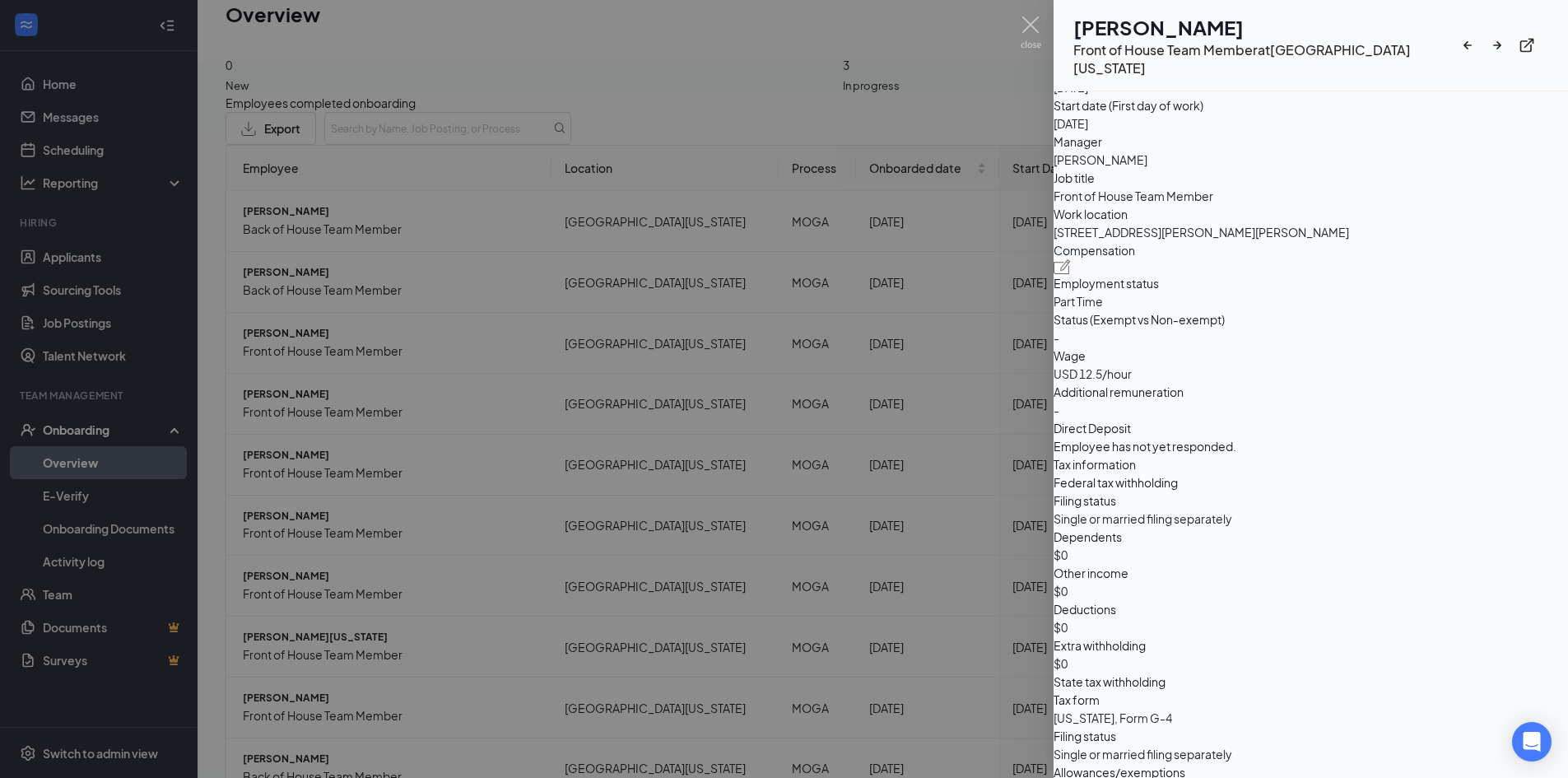
scroll to position [1016, 0]
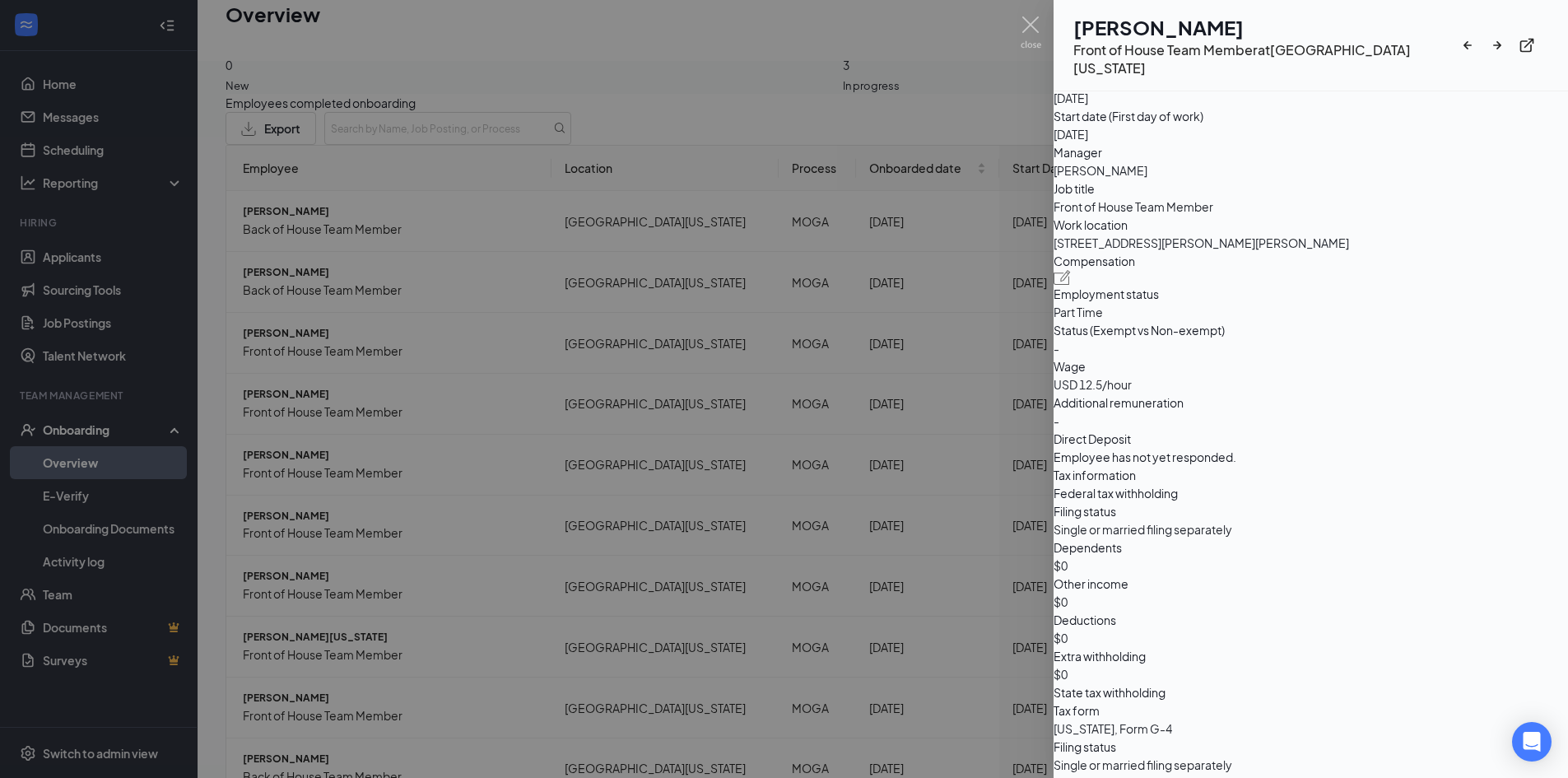
drag, startPoint x: 763, startPoint y: 542, endPoint x: 0, endPoint y: 297, distance: 801.4
click at [760, 540] on div at bounding box center [784, 389] width 1568 height 778
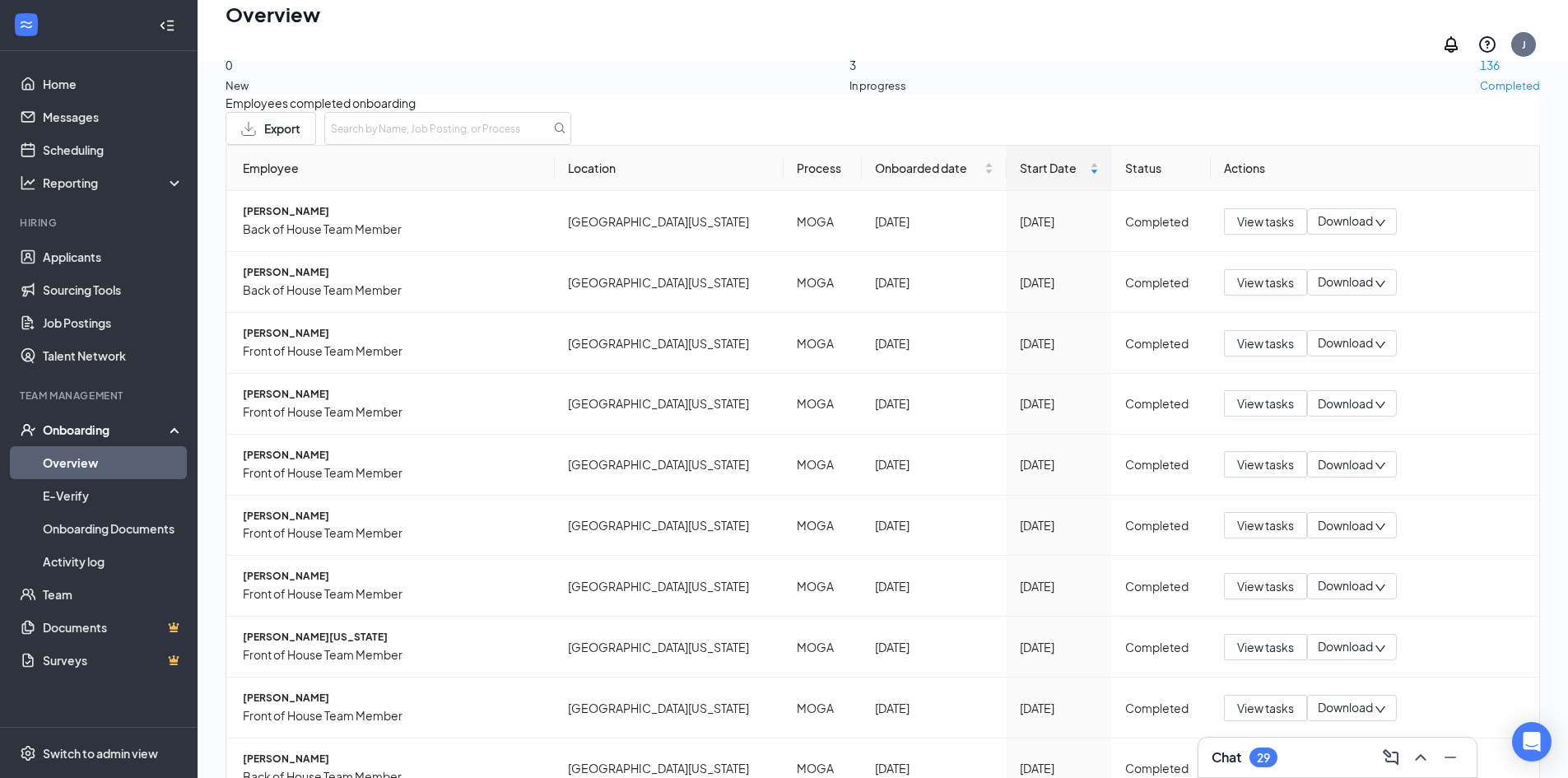
click at [105, 455] on link "Overview" at bounding box center [113, 463] width 141 height 33
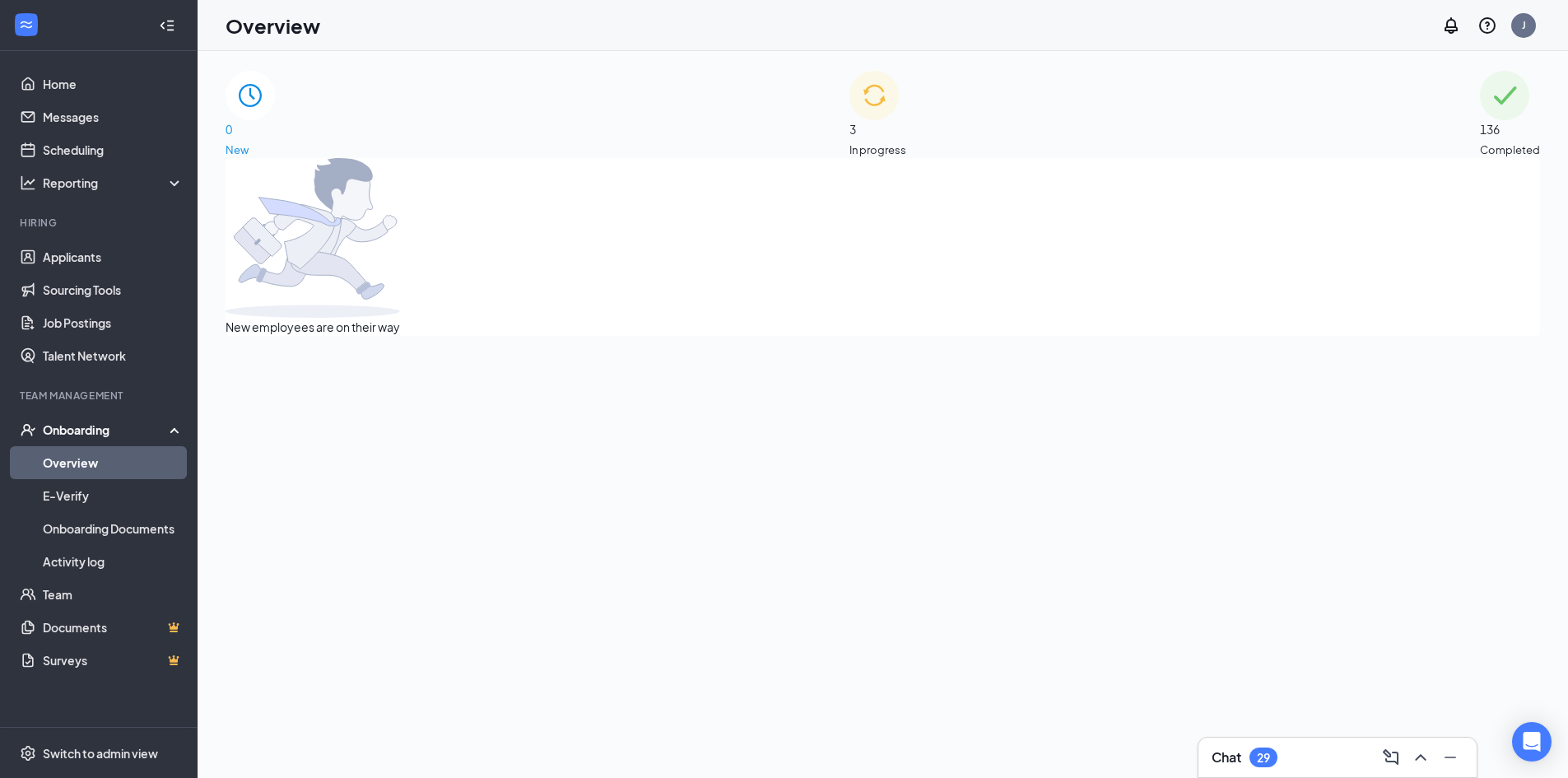
click at [906, 132] on div "3 In progress" at bounding box center [877, 114] width 57 height 87
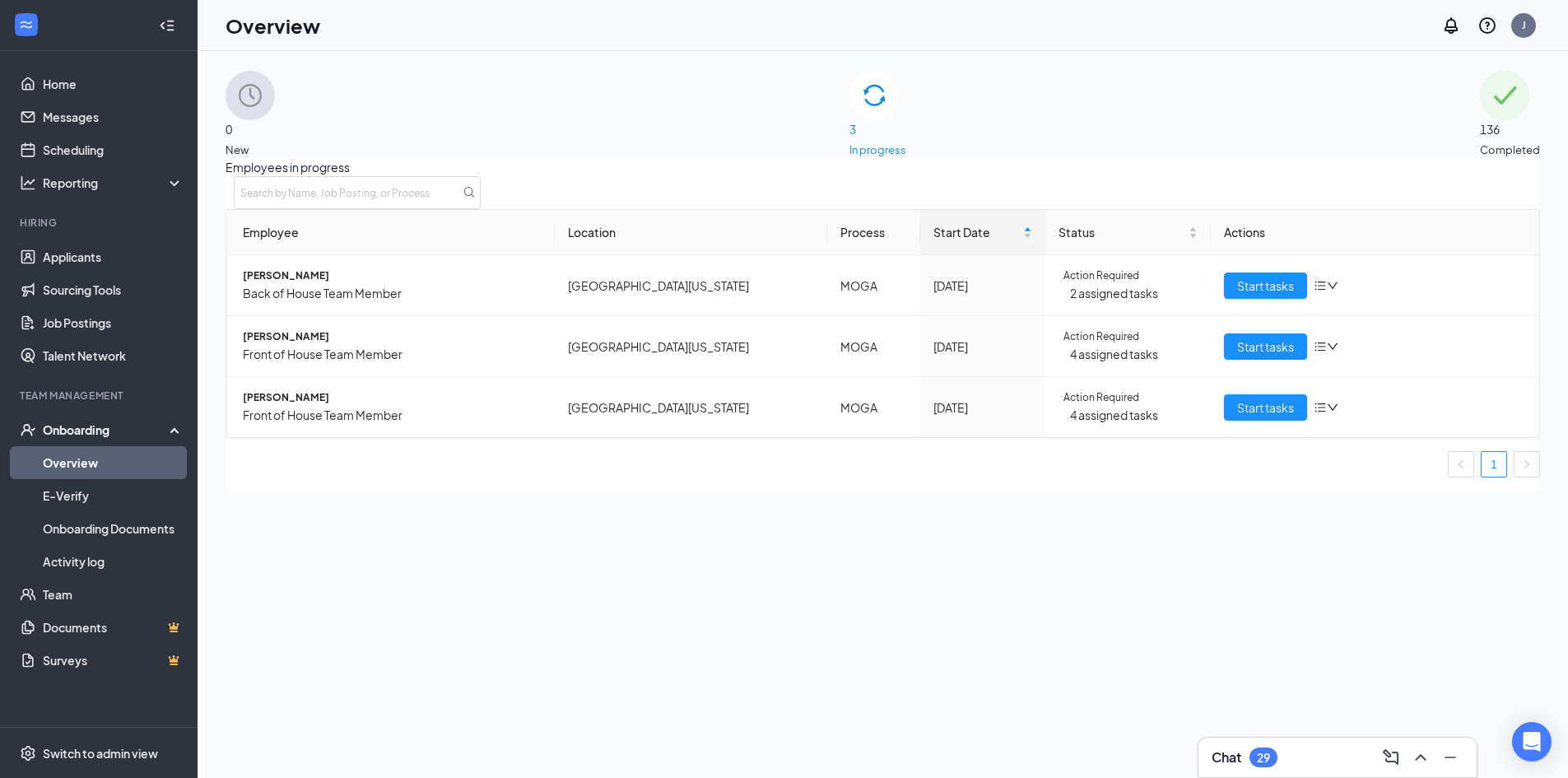
click at [396, 163] on div "0 New 3 In progress 136 Completed Employees in progress Employee Location Proce…" at bounding box center [883, 280] width 1315 height 420
click at [275, 147] on div "0 New" at bounding box center [250, 114] width 50 height 87
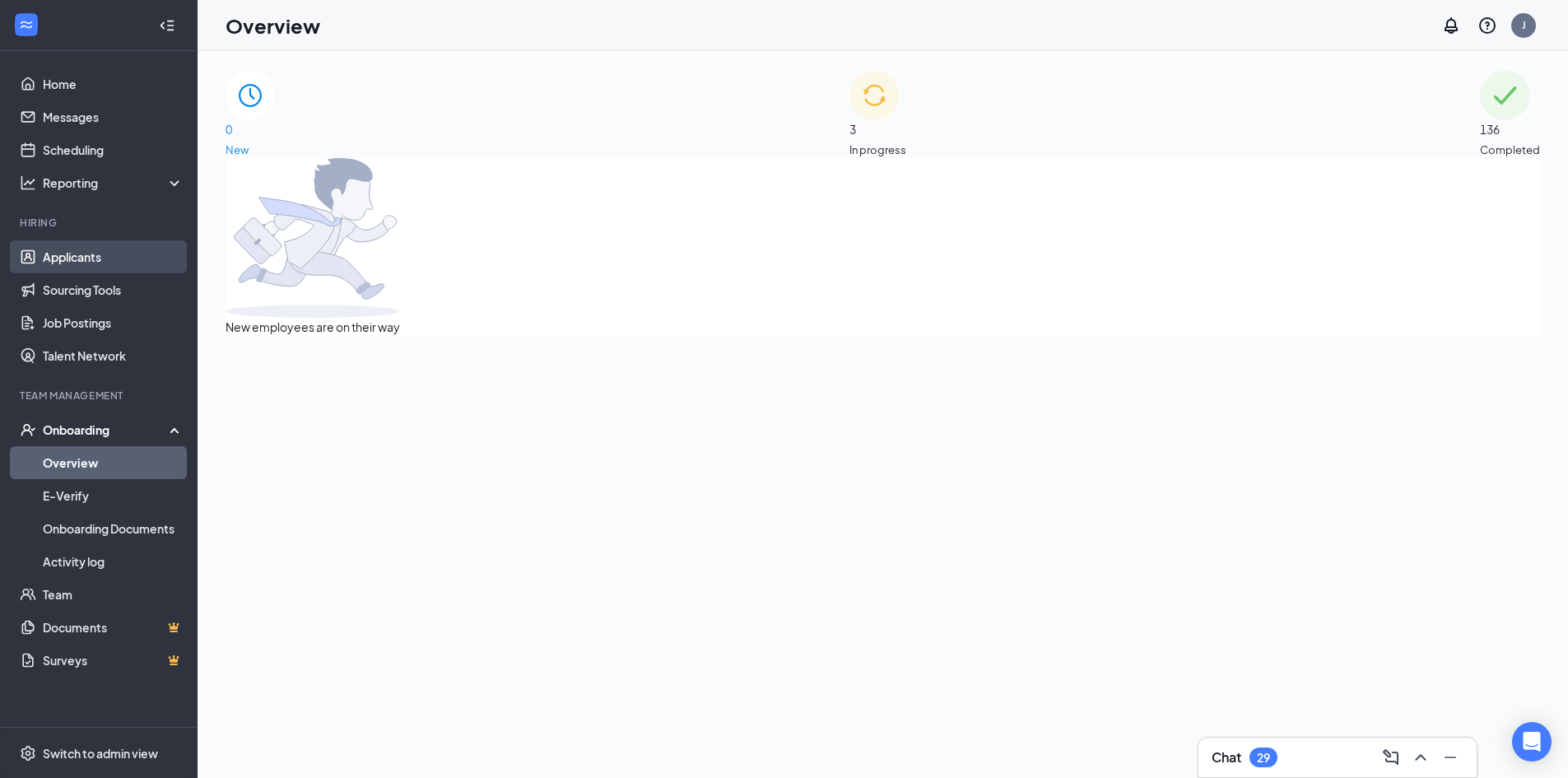
click at [86, 248] on link "Applicants" at bounding box center [113, 257] width 141 height 33
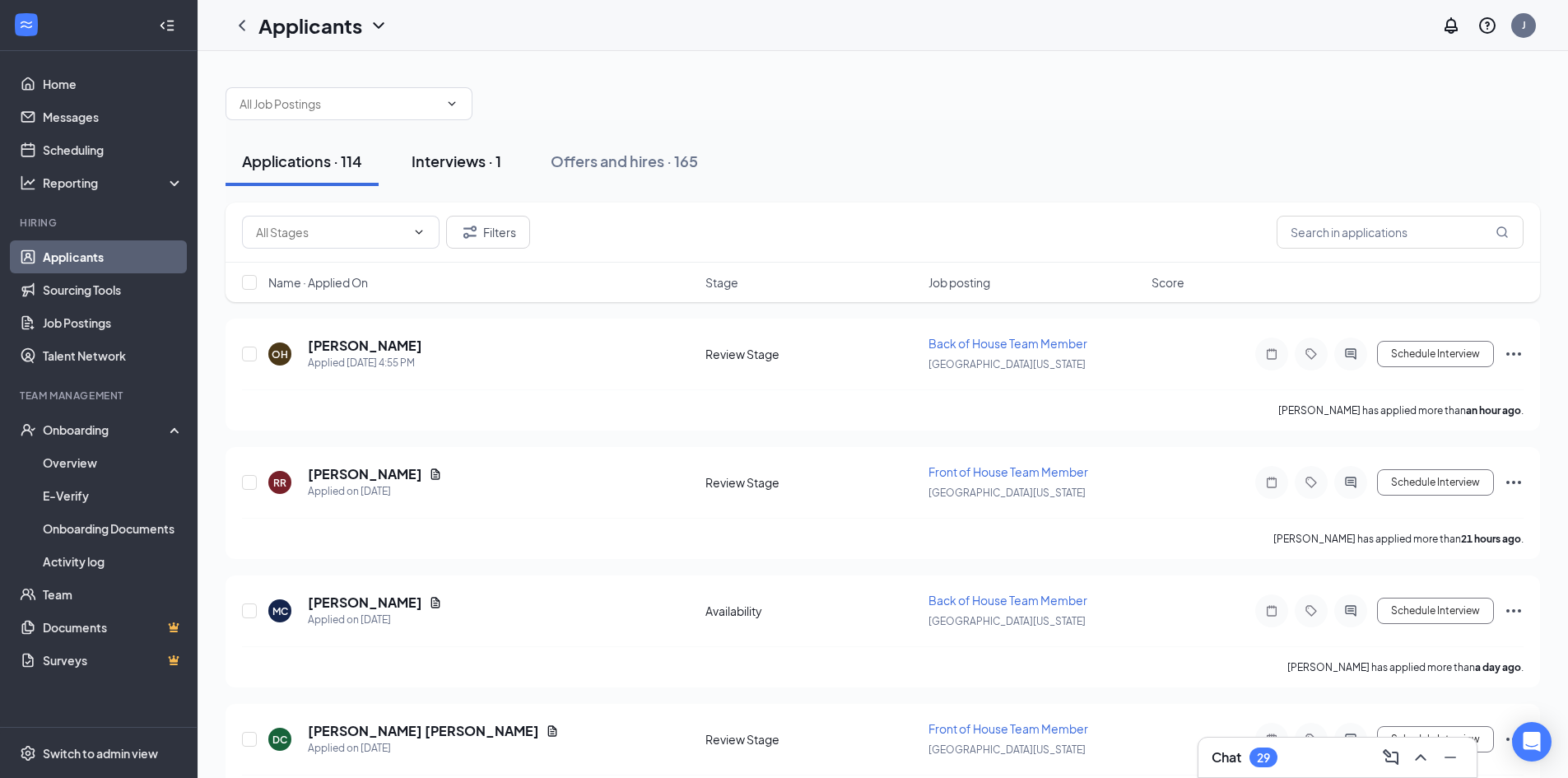
click at [437, 179] on button "Interviews · 1" at bounding box center [457, 162] width 123 height 50
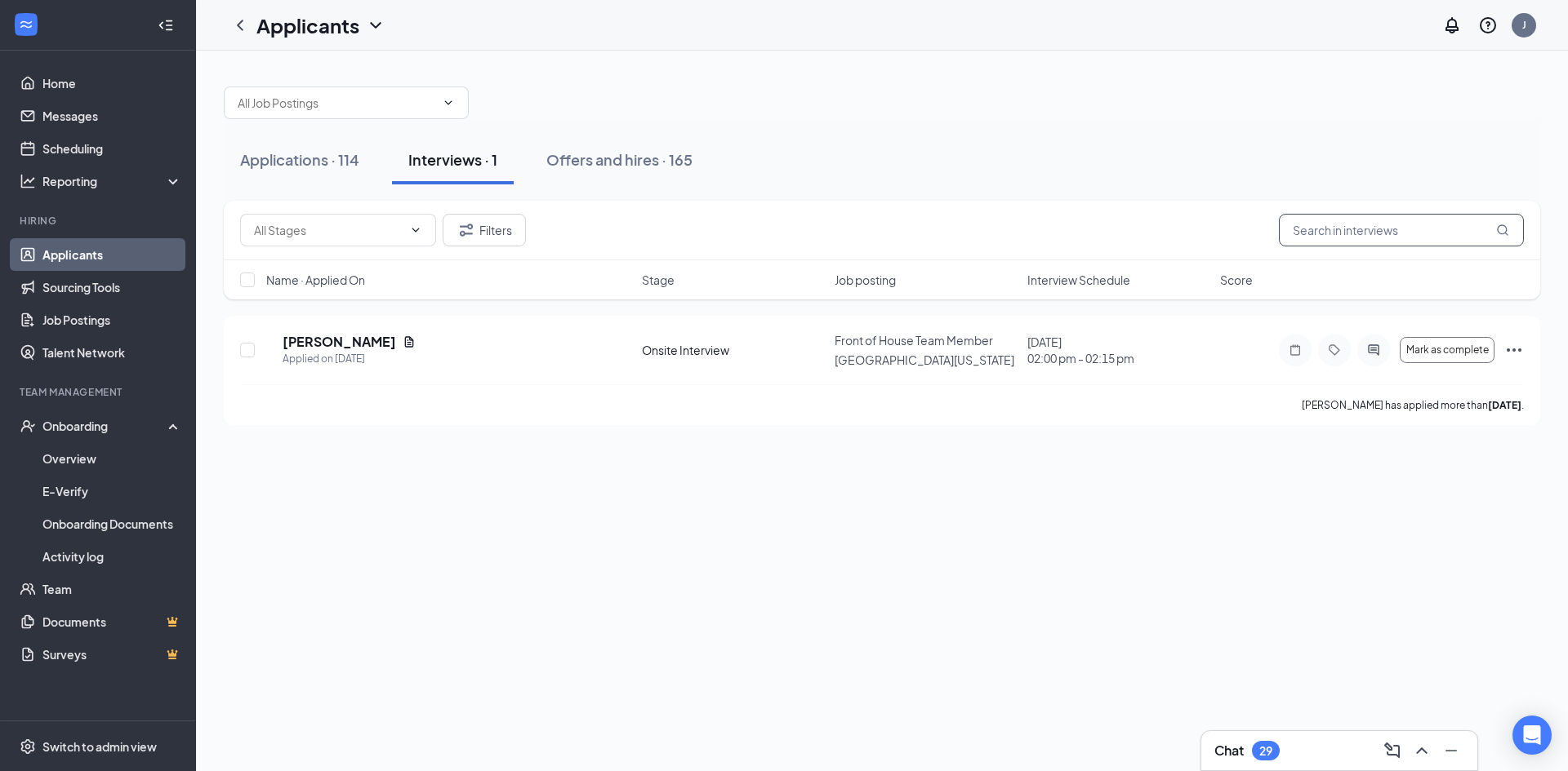
drag, startPoint x: 1395, startPoint y: 239, endPoint x: 1369, endPoint y: 256, distance: 31.1
click at [1394, 239] on input "text" at bounding box center [1401, 230] width 245 height 33
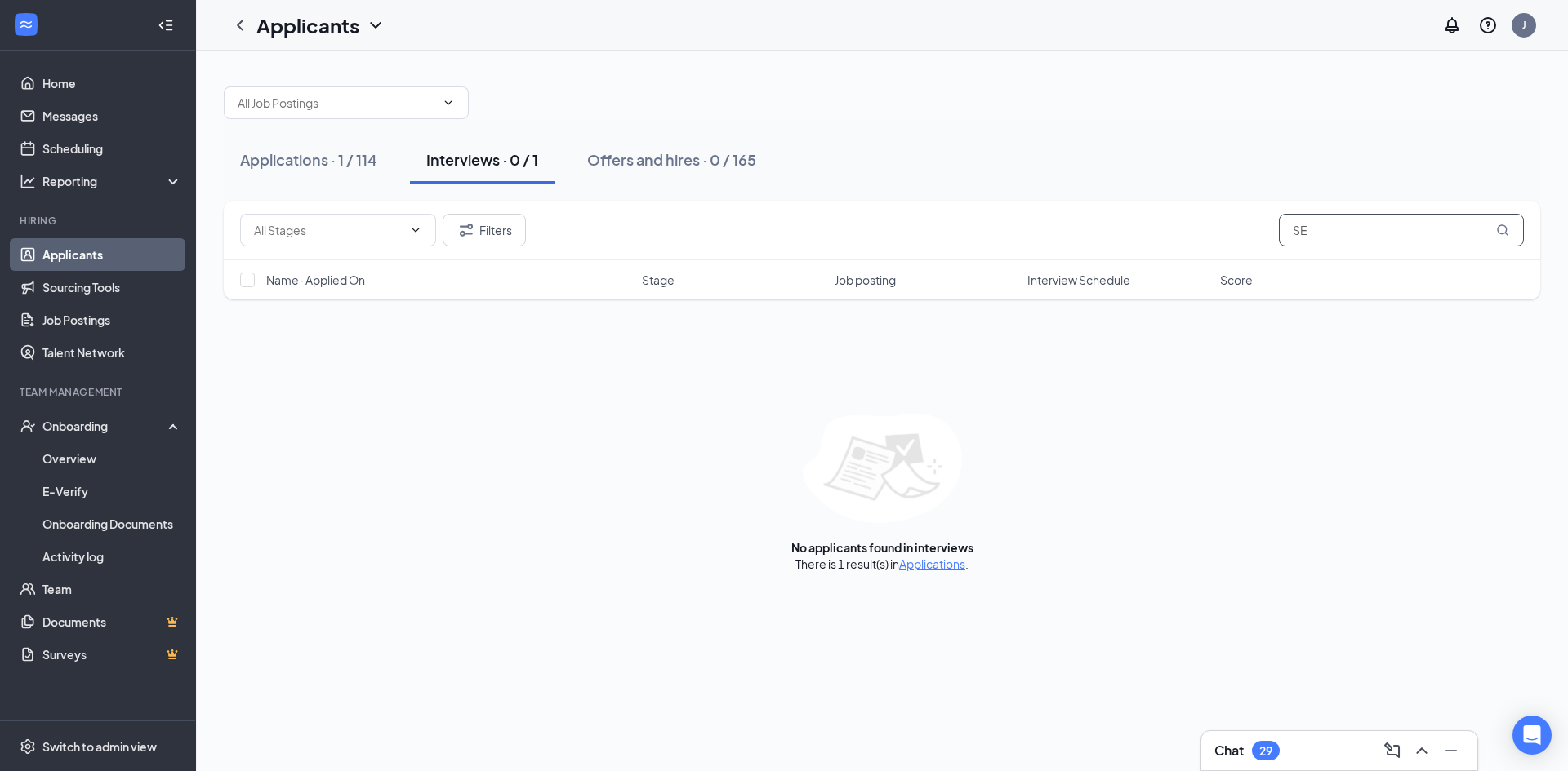
type input "S"
type input "[PERSON_NAME]"
click at [345, 161] on div "Applications · 1 / 114" at bounding box center [308, 160] width 137 height 21
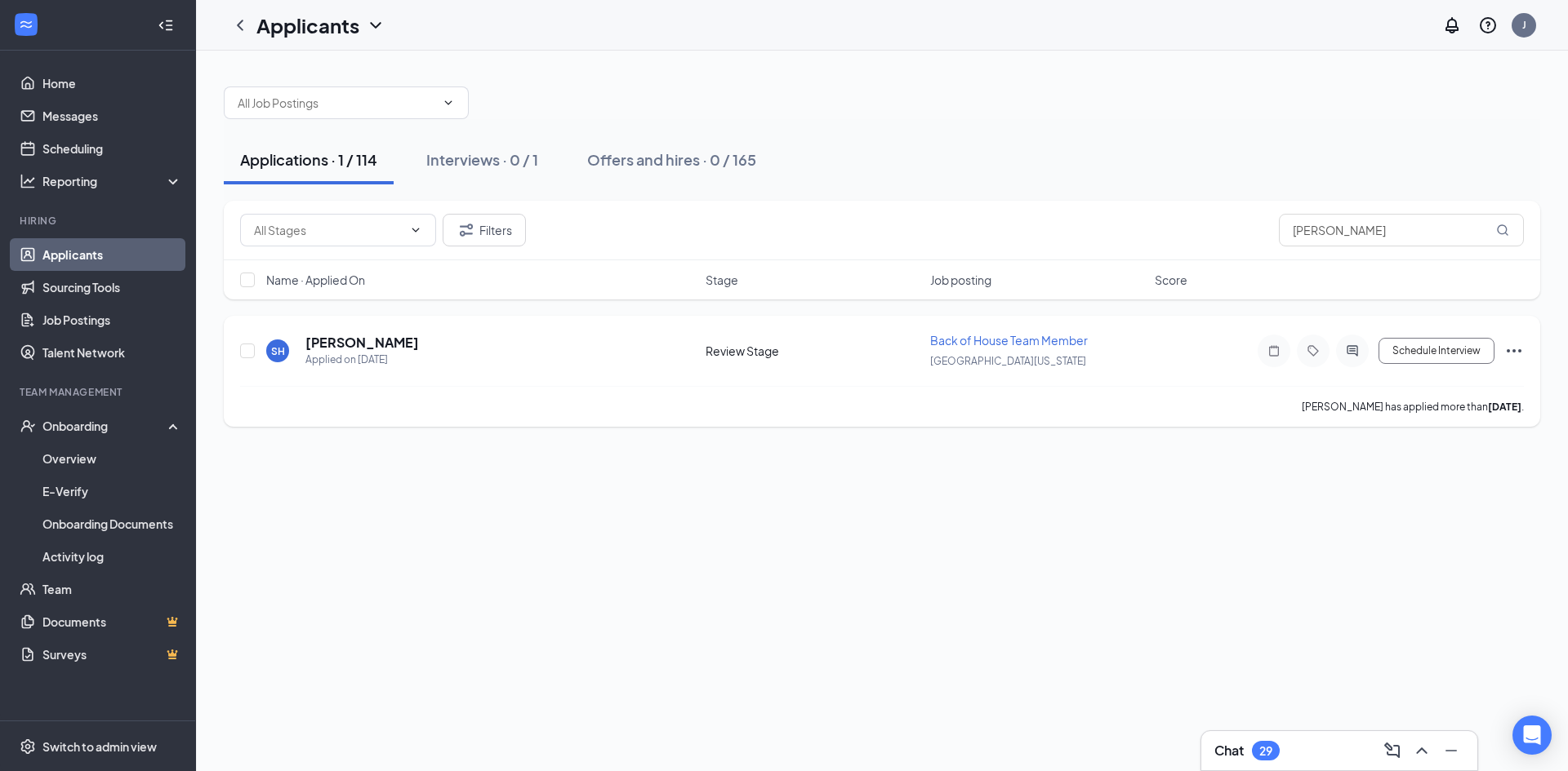
click at [1524, 351] on div "SH [PERSON_NAME] Applied on [DATE] Review Stage Back of House Team Member Mall …" at bounding box center [881, 371] width 1316 height 111
click at [1518, 352] on icon "Ellipses" at bounding box center [1513, 350] width 20 height 20
click at [1407, 389] on p "[PERSON_NAME] as hired" at bounding box center [1440, 385] width 140 height 16
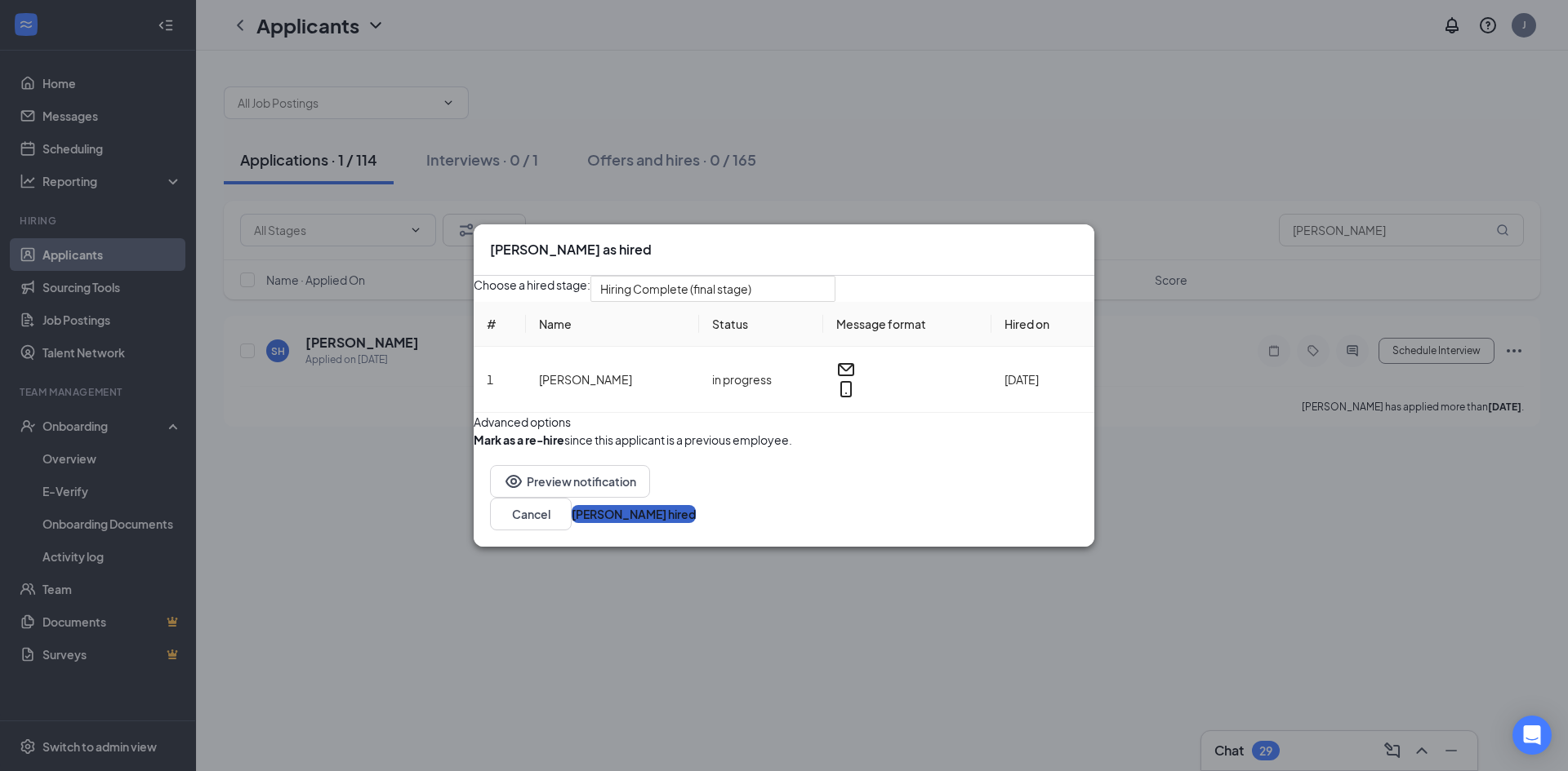
click at [695, 523] on button "[PERSON_NAME] hired" at bounding box center [633, 514] width 124 height 18
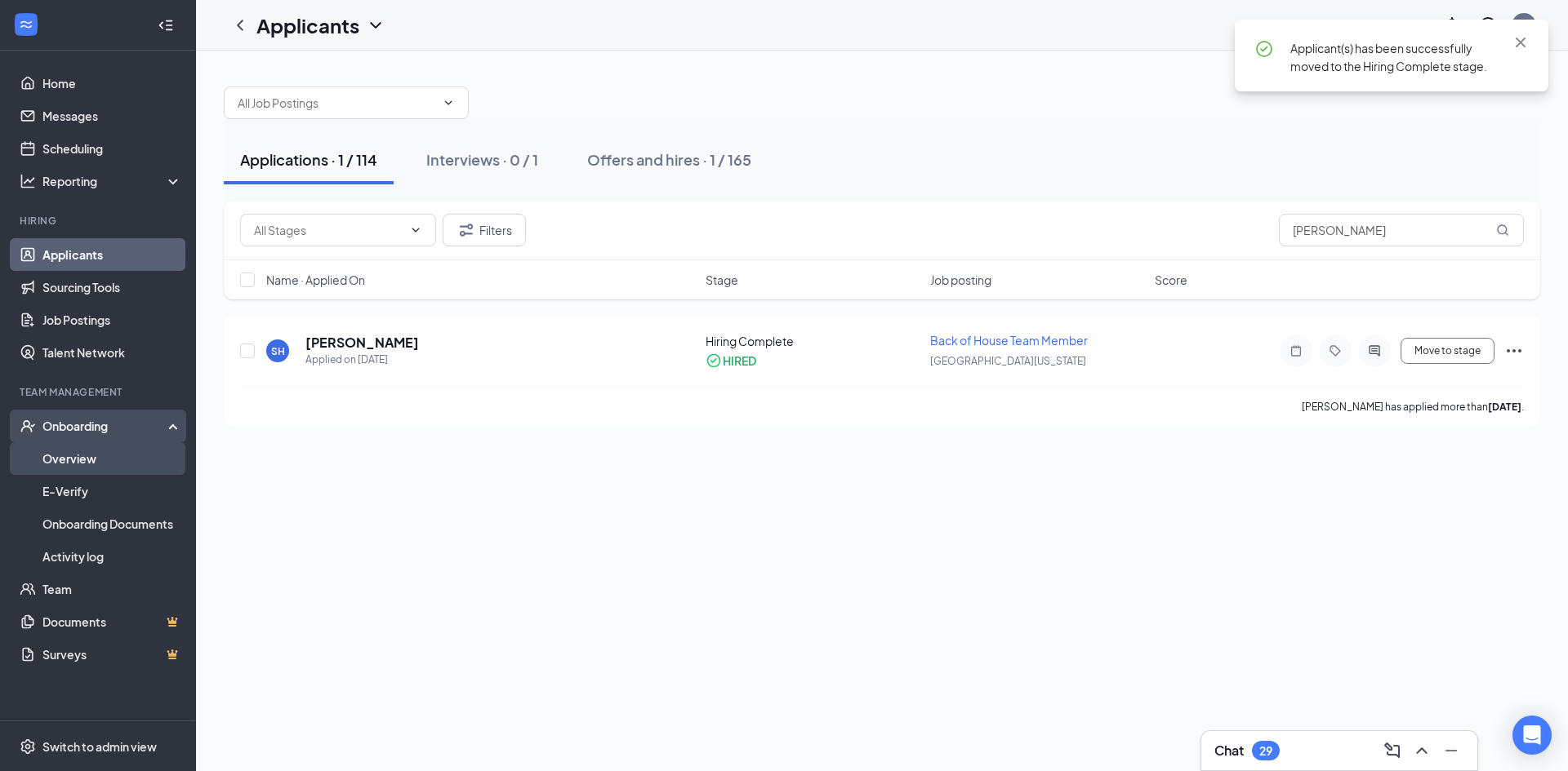
click at [105, 450] on link "Overview" at bounding box center [112, 459] width 139 height 33
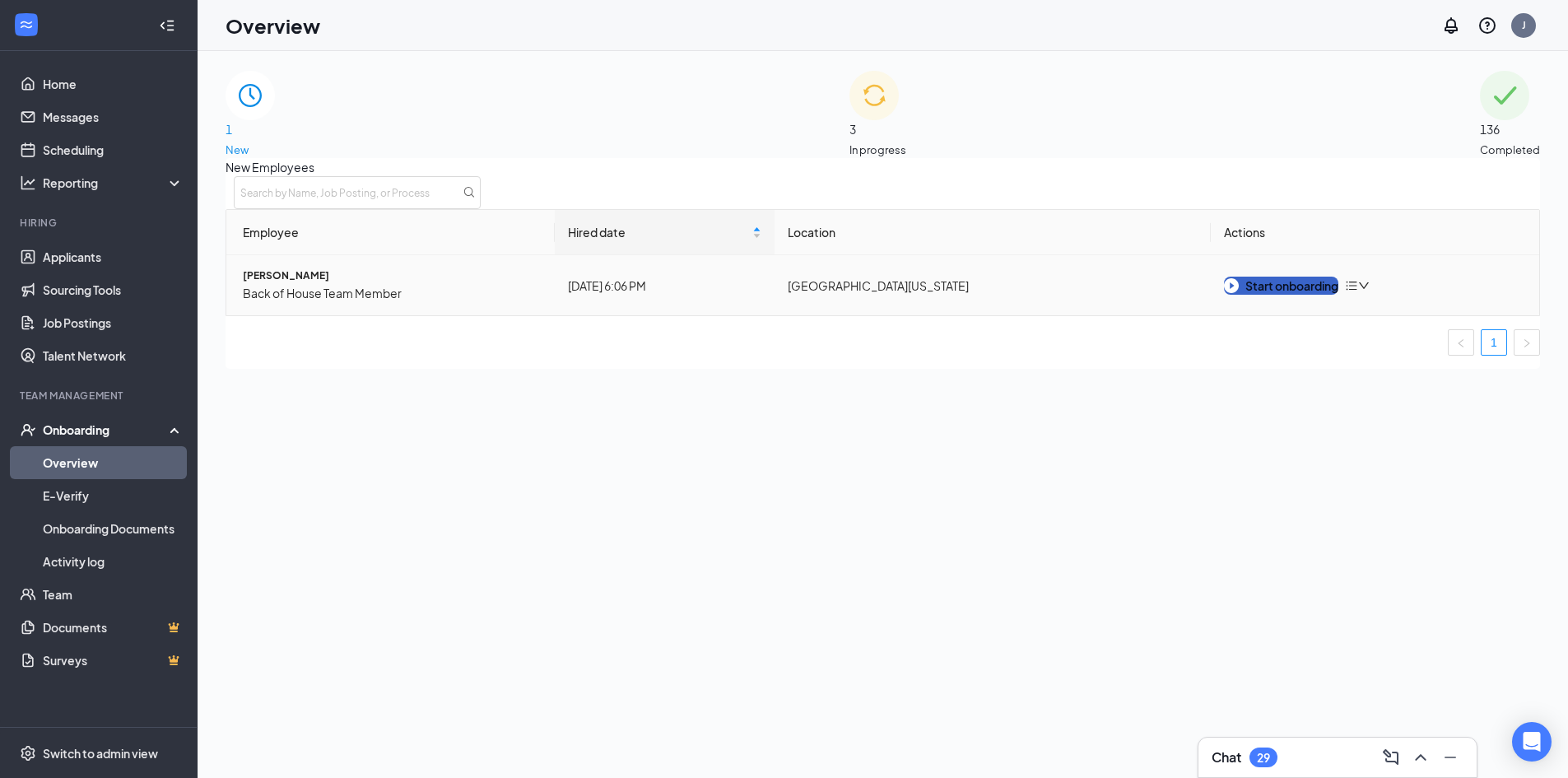
click at [1300, 295] on div "Start onboarding" at bounding box center [1281, 286] width 114 height 18
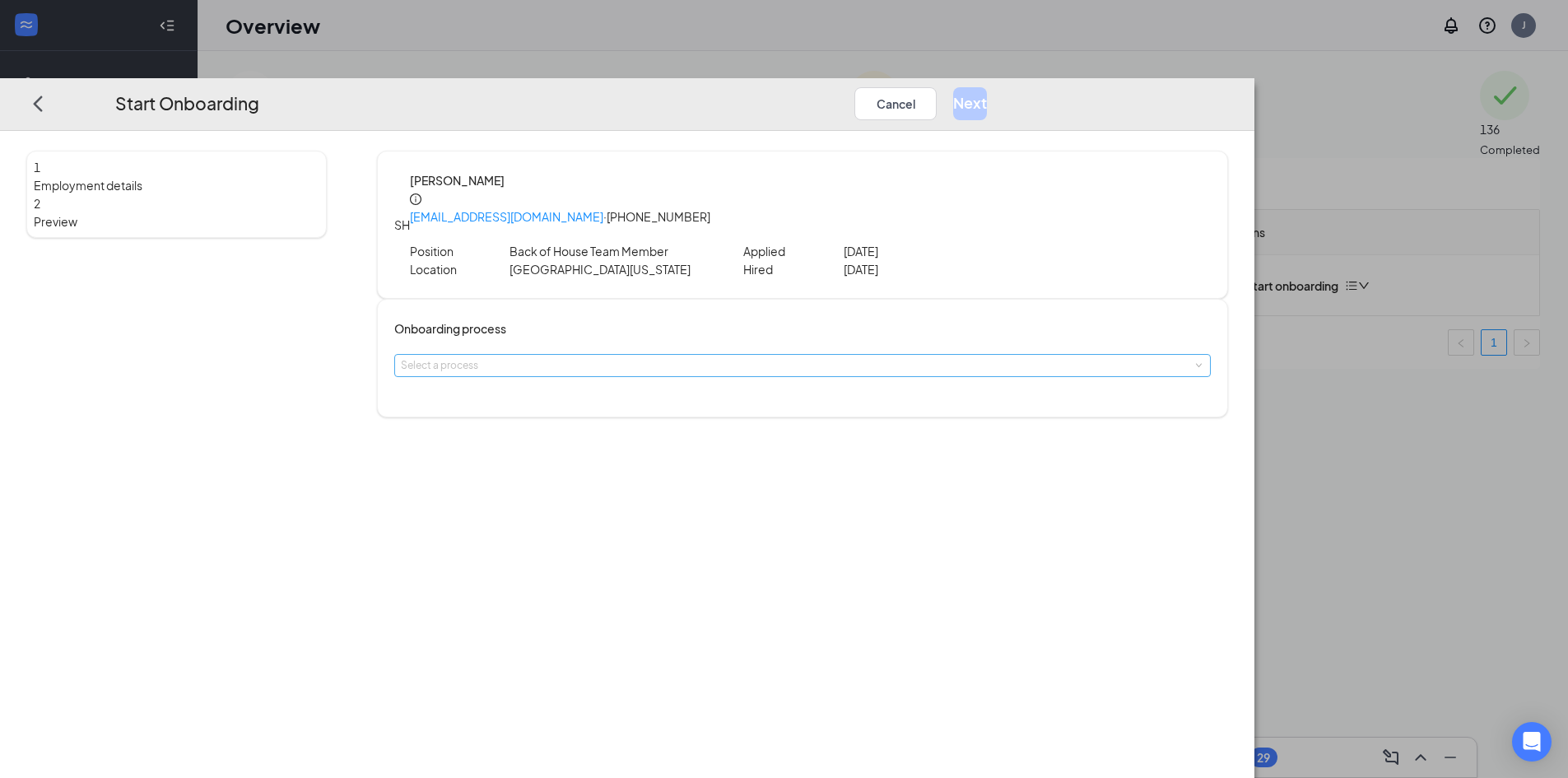
click at [684, 357] on div "Select a process" at bounding box center [799, 365] width 796 height 17
click at [679, 372] on li "MOGA" at bounding box center [686, 367] width 270 height 27
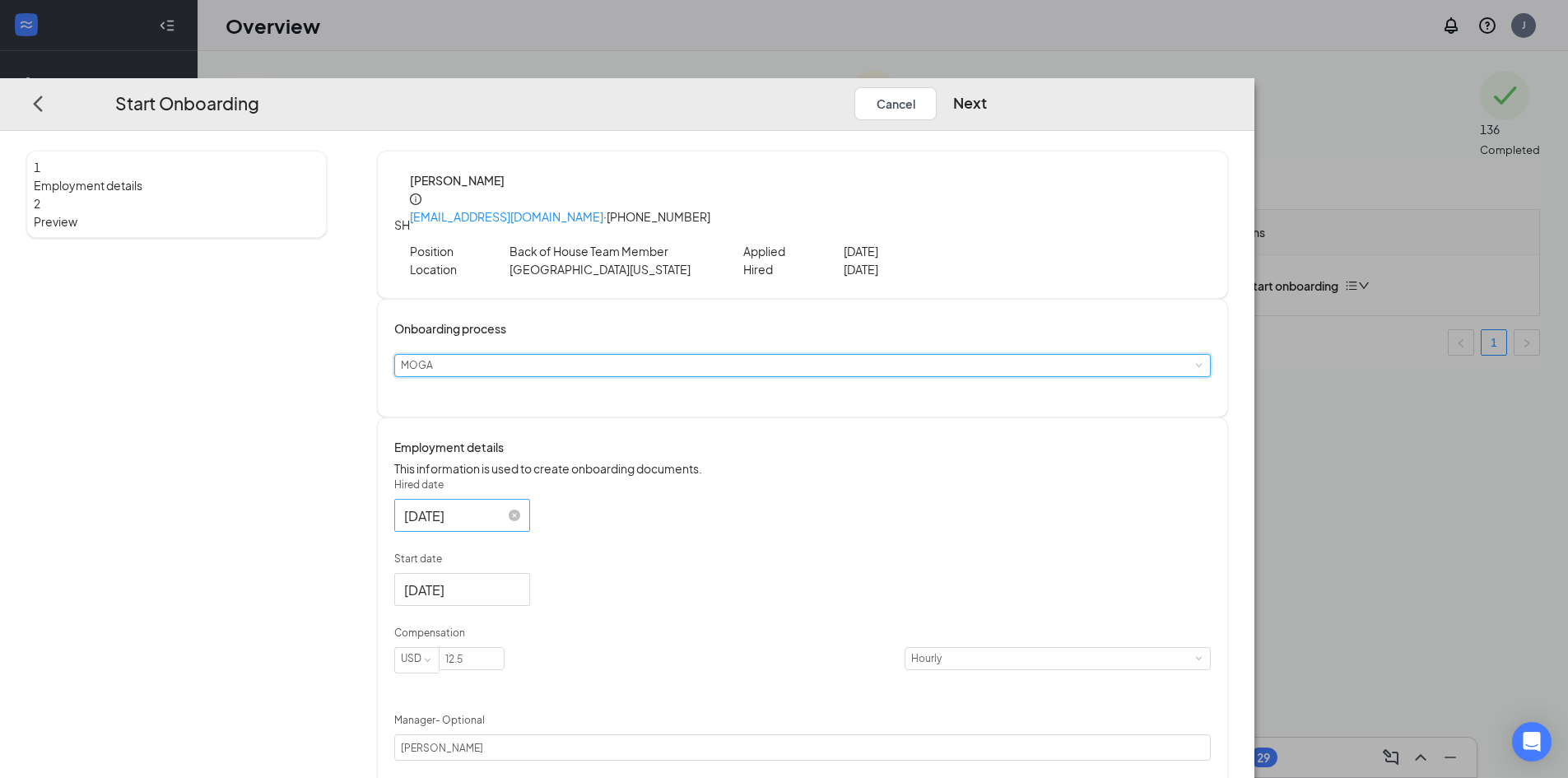
click at [517, 513] on input "[DATE]" at bounding box center [460, 515] width 113 height 21
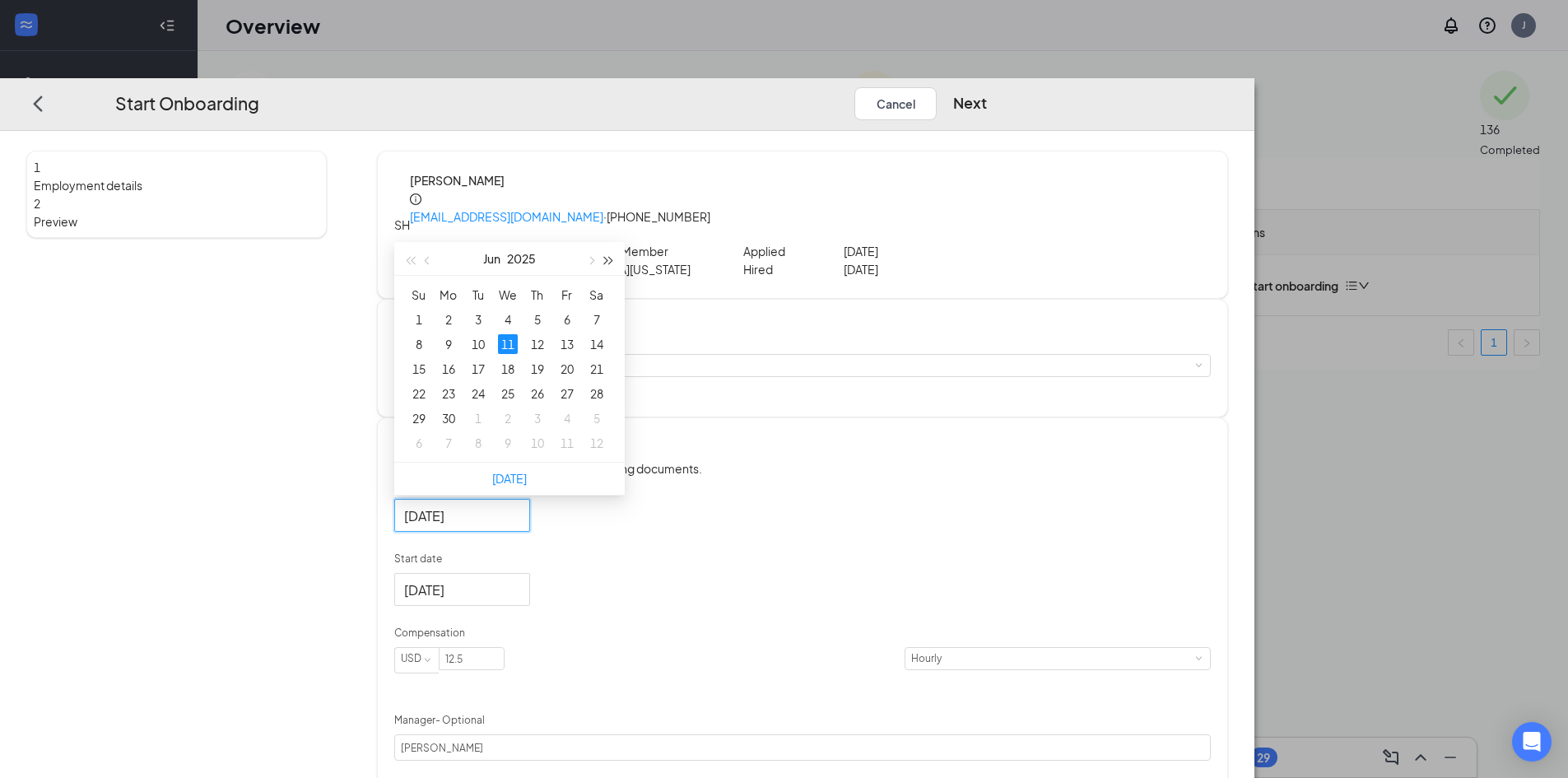
click at [617, 257] on button "button" at bounding box center [609, 258] width 18 height 33
click at [419, 259] on button "button" at bounding box center [409, 258] width 18 height 33
click at [595, 256] on span "button" at bounding box center [589, 259] width 8 height 8
click at [600, 255] on button "button" at bounding box center [590, 258] width 18 height 33
type input "[DATE]"
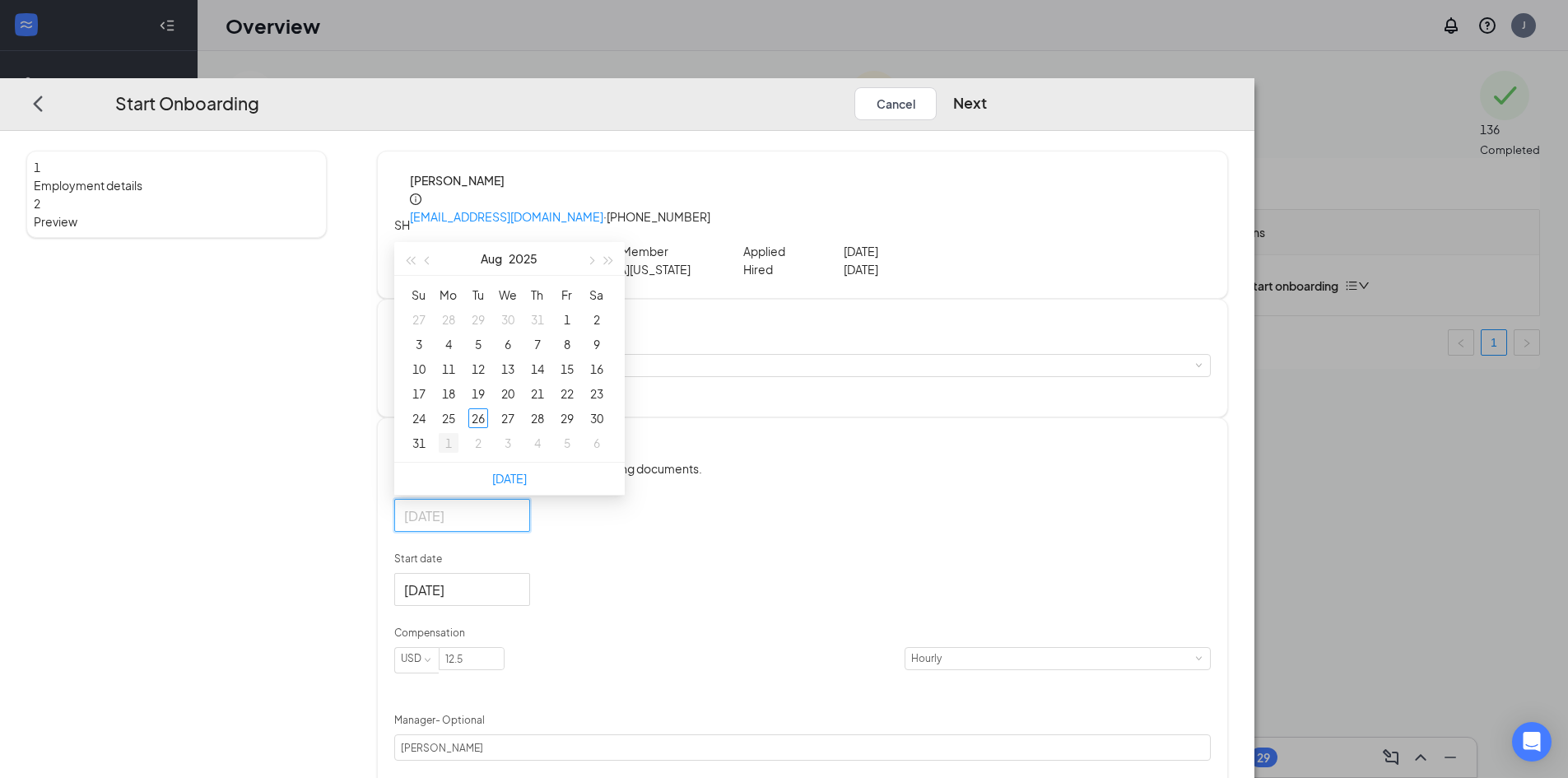
click at [458, 436] on div "1" at bounding box center [449, 443] width 20 height 20
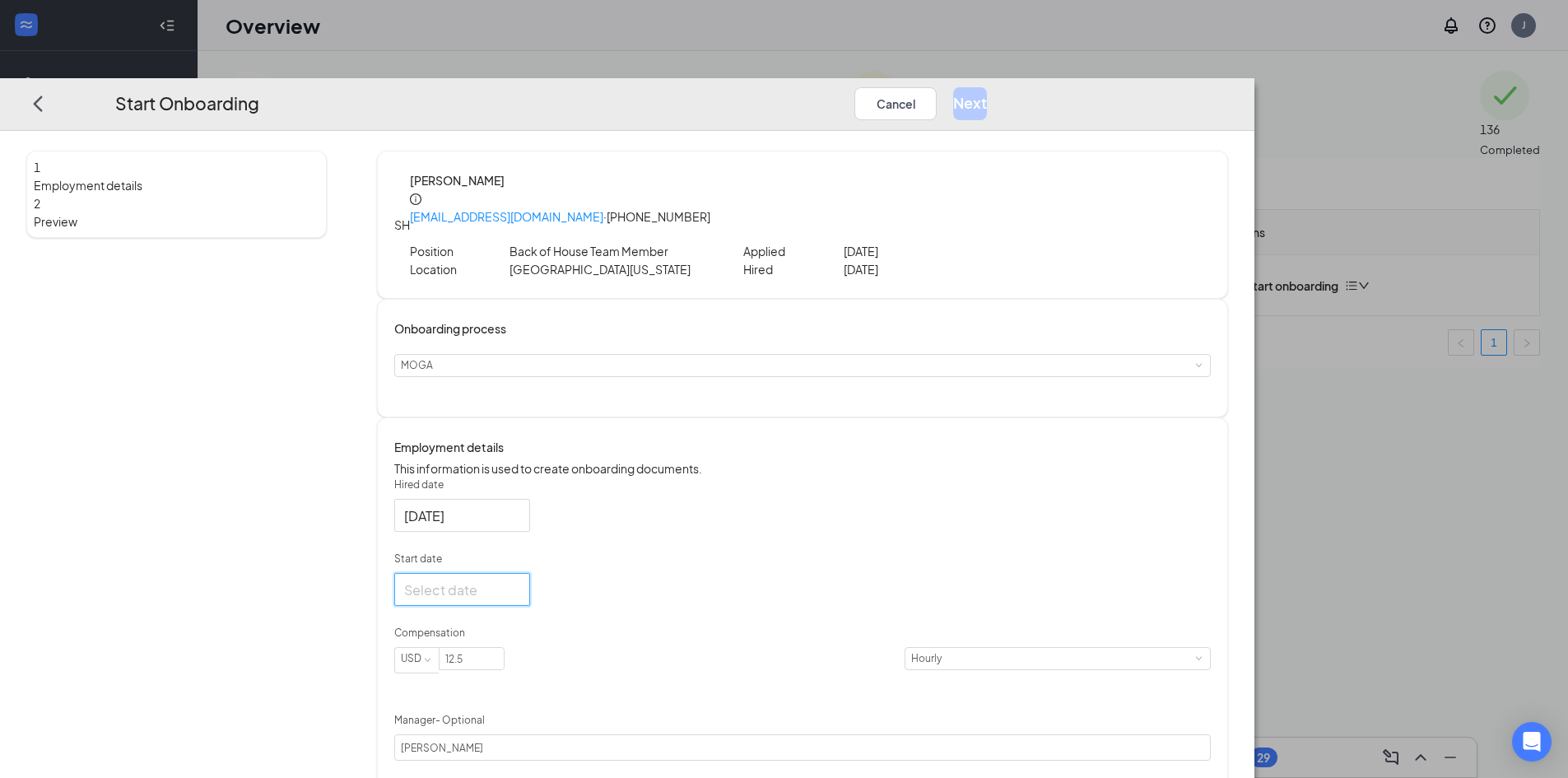
click at [517, 582] on input "Start date" at bounding box center [460, 589] width 113 height 21
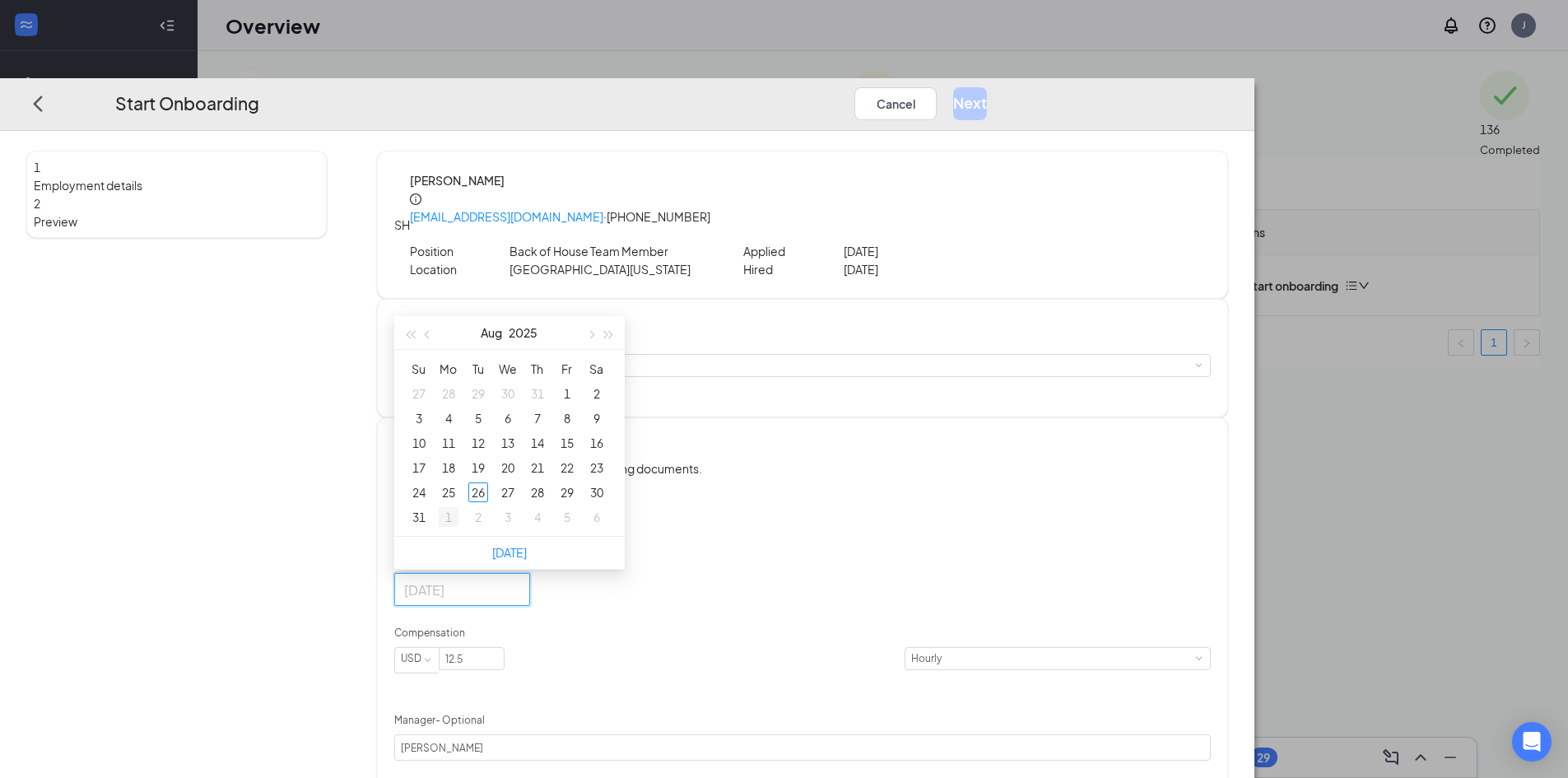
type input "[DATE]"
click at [458, 511] on div "1" at bounding box center [449, 517] width 20 height 20
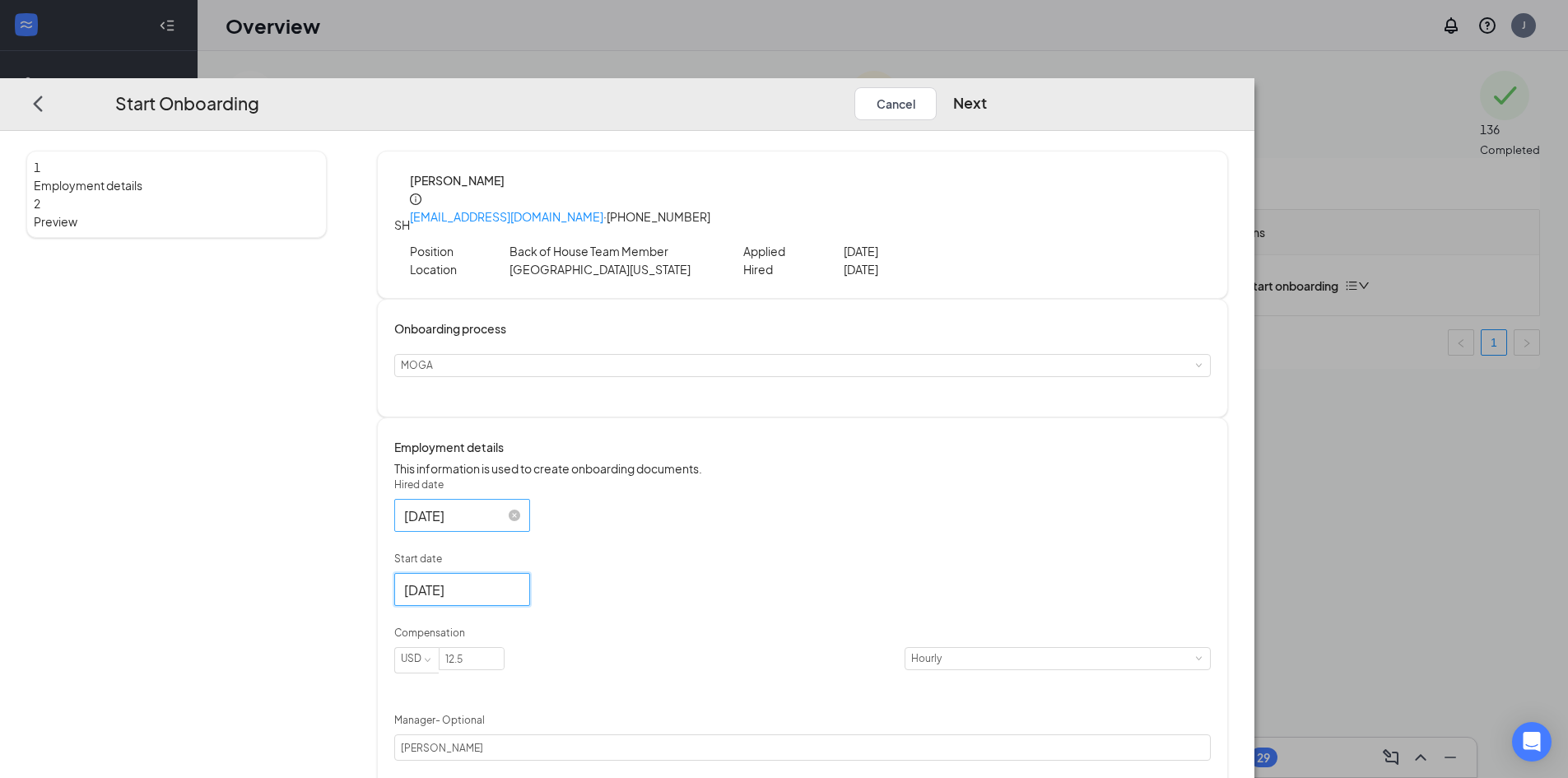
click at [517, 513] on input "[DATE]" at bounding box center [460, 515] width 113 height 21
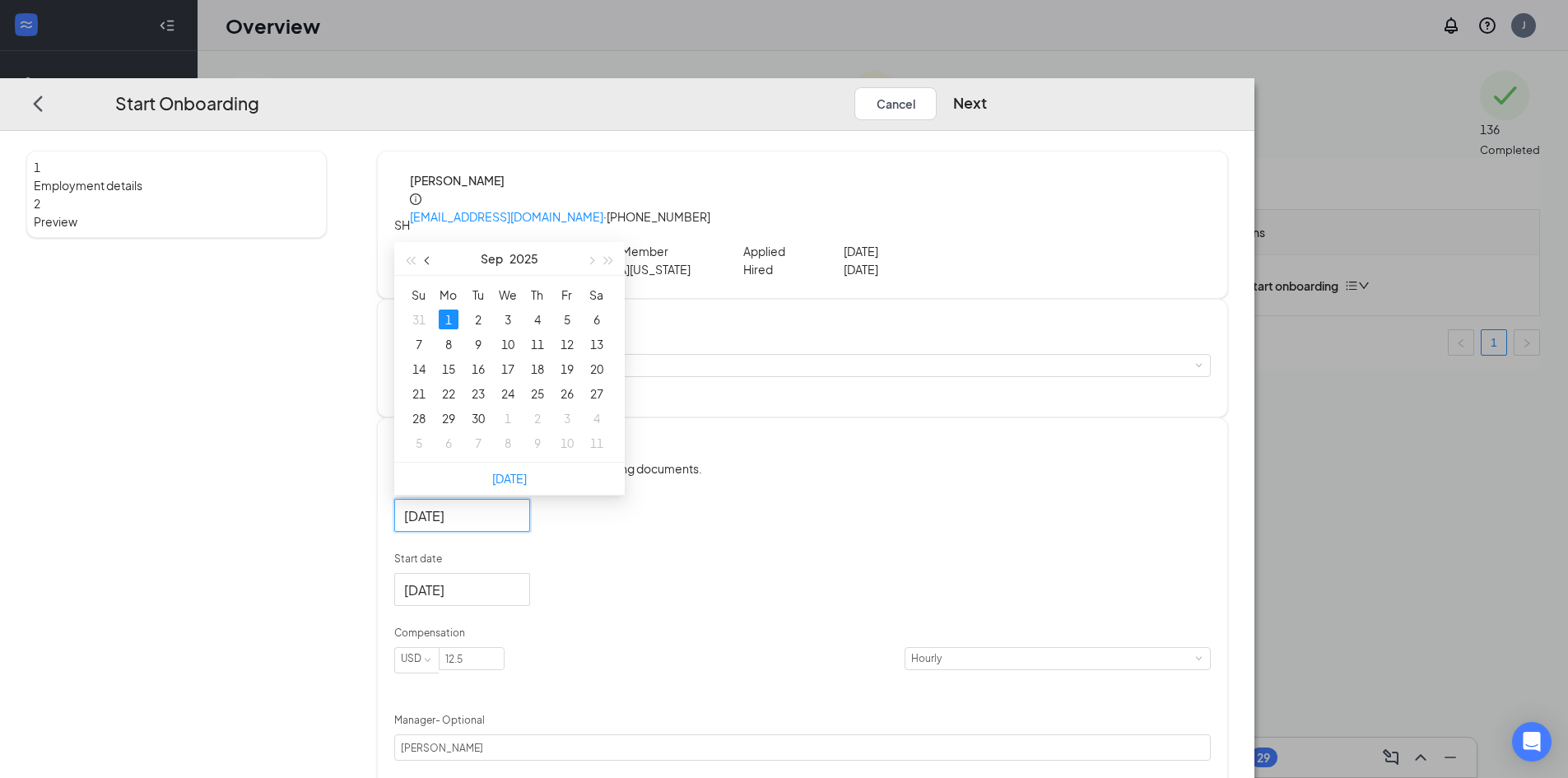
click at [437, 258] on button "button" at bounding box center [428, 258] width 18 height 33
type input "[DATE]"
click at [493, 406] on td "26" at bounding box center [478, 418] width 30 height 24
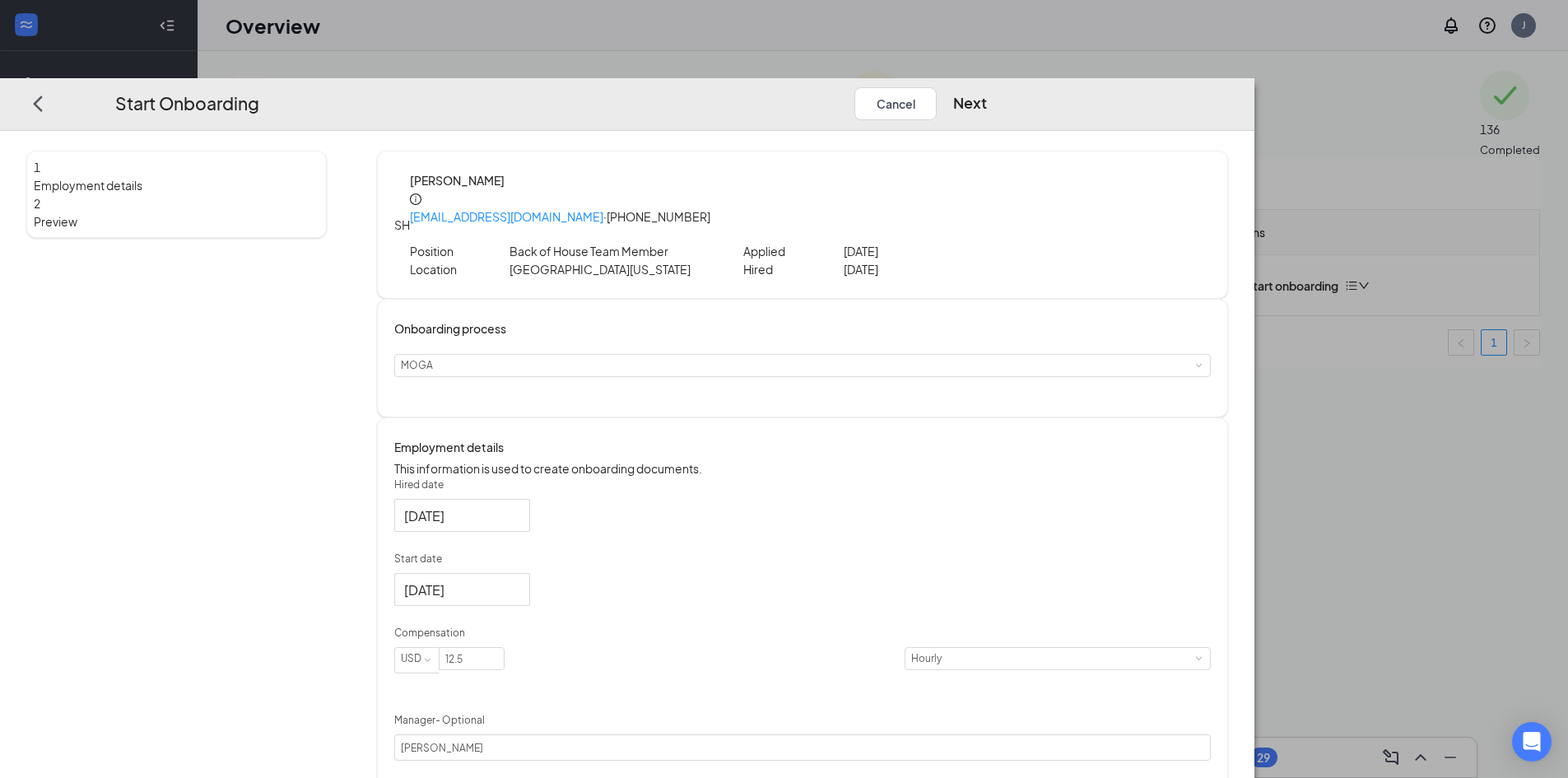
drag, startPoint x: 802, startPoint y: 554, endPoint x: 787, endPoint y: 590, distance: 39.0
click at [799, 556] on p "Start date" at bounding box center [802, 559] width 816 height 15
click at [517, 579] on input "[DATE]" at bounding box center [460, 589] width 113 height 21
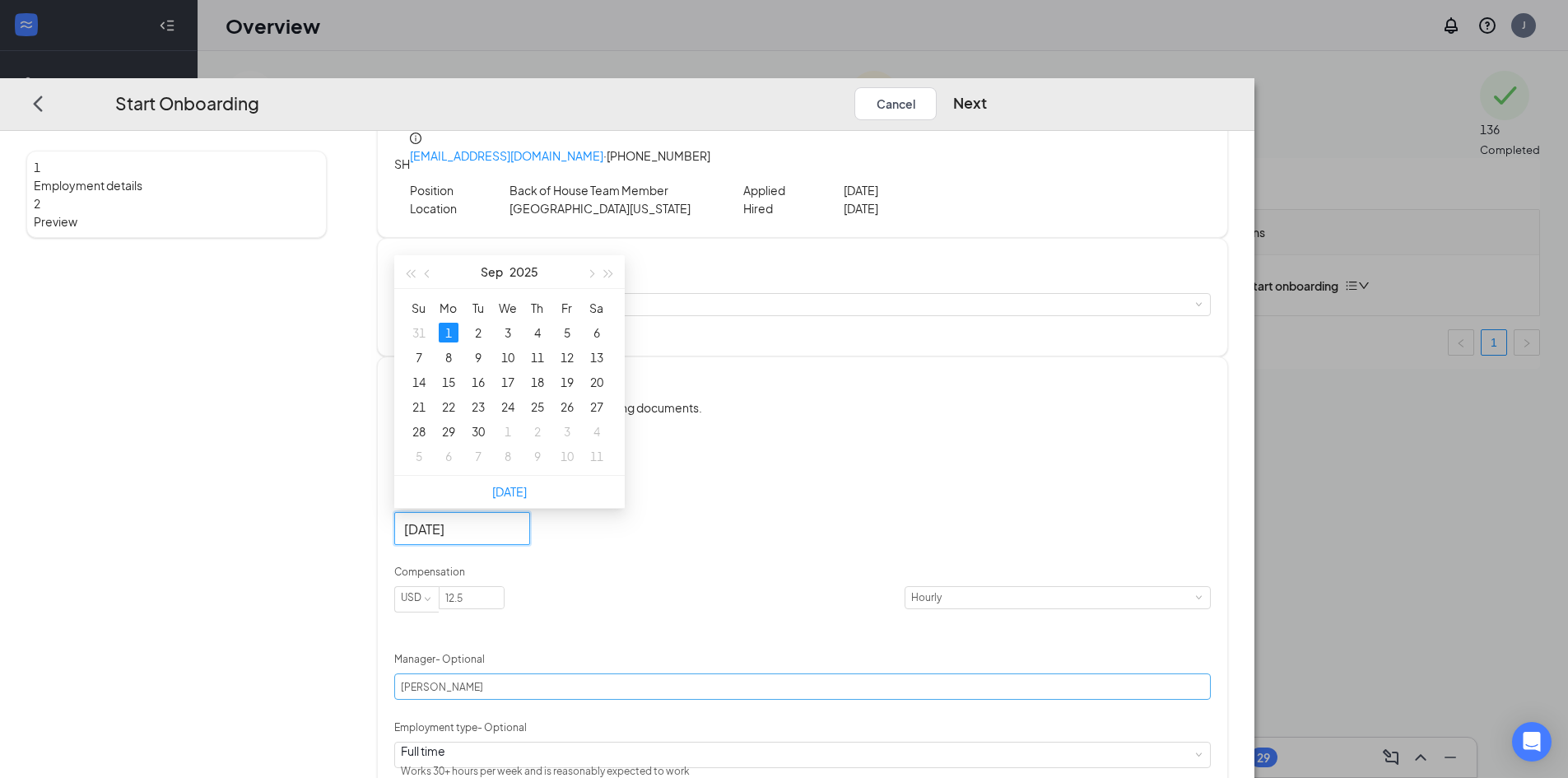
scroll to position [265, 0]
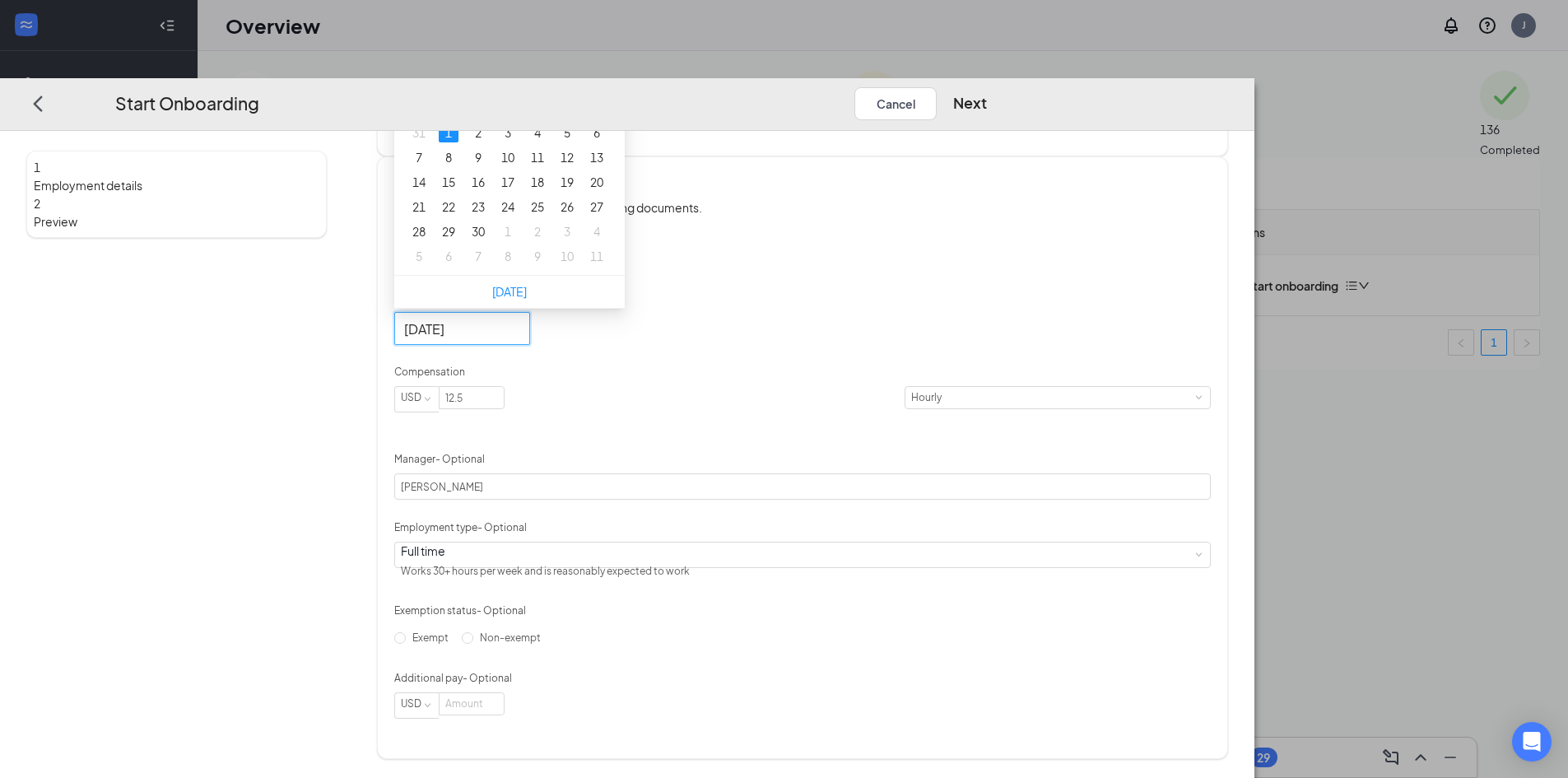
click at [1118, 460] on div "Hired date [DATE] [DATE] Su Mo Tu We Th Fr Sa 27 28 29 30 31 1 2 3 4 5 6 7 8 9 …" at bounding box center [802, 467] width 816 height 502
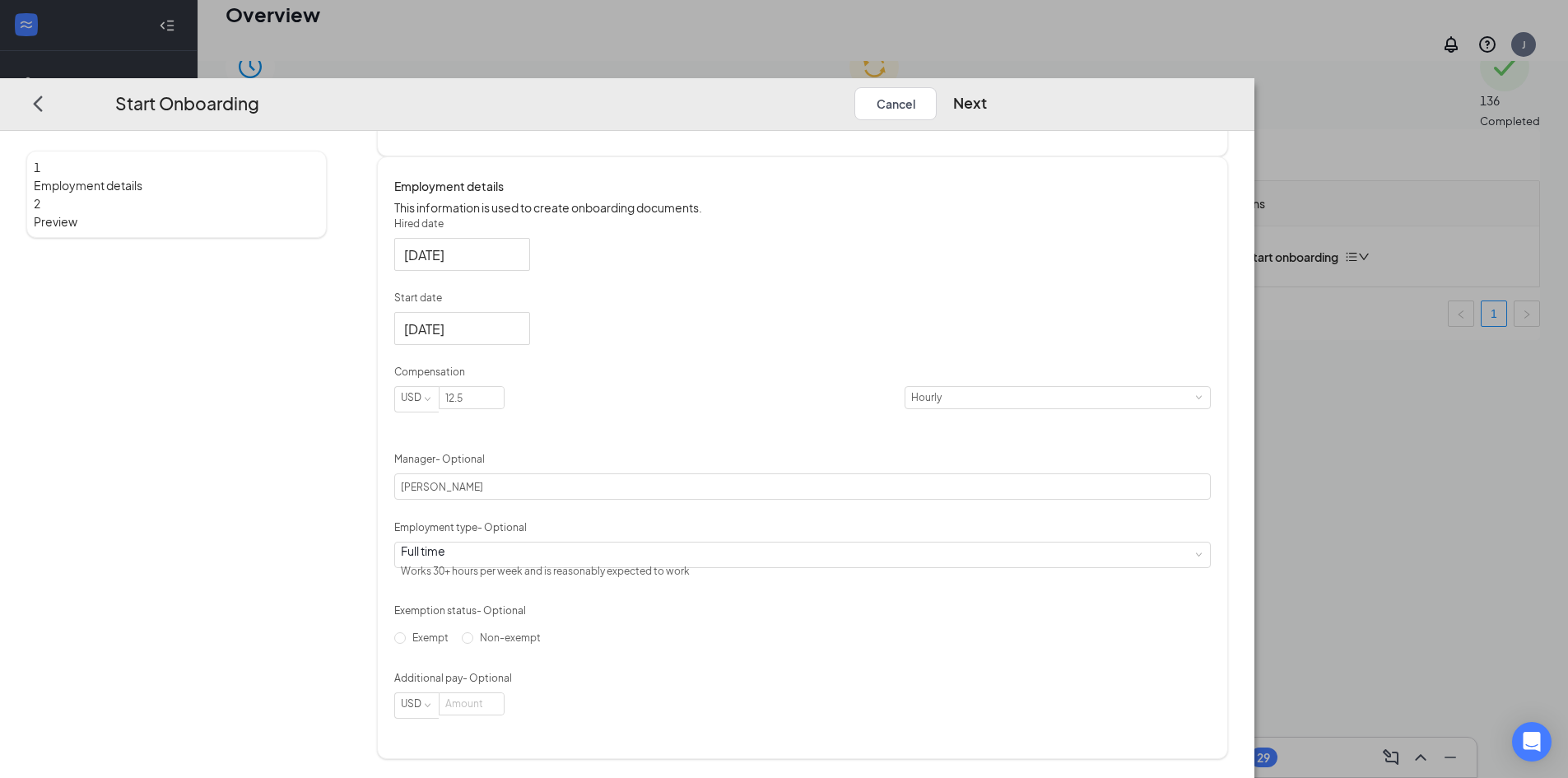
scroll to position [74, 0]
click at [610, 531] on div "Employment type - Optional" at bounding box center [802, 530] width 816 height 22
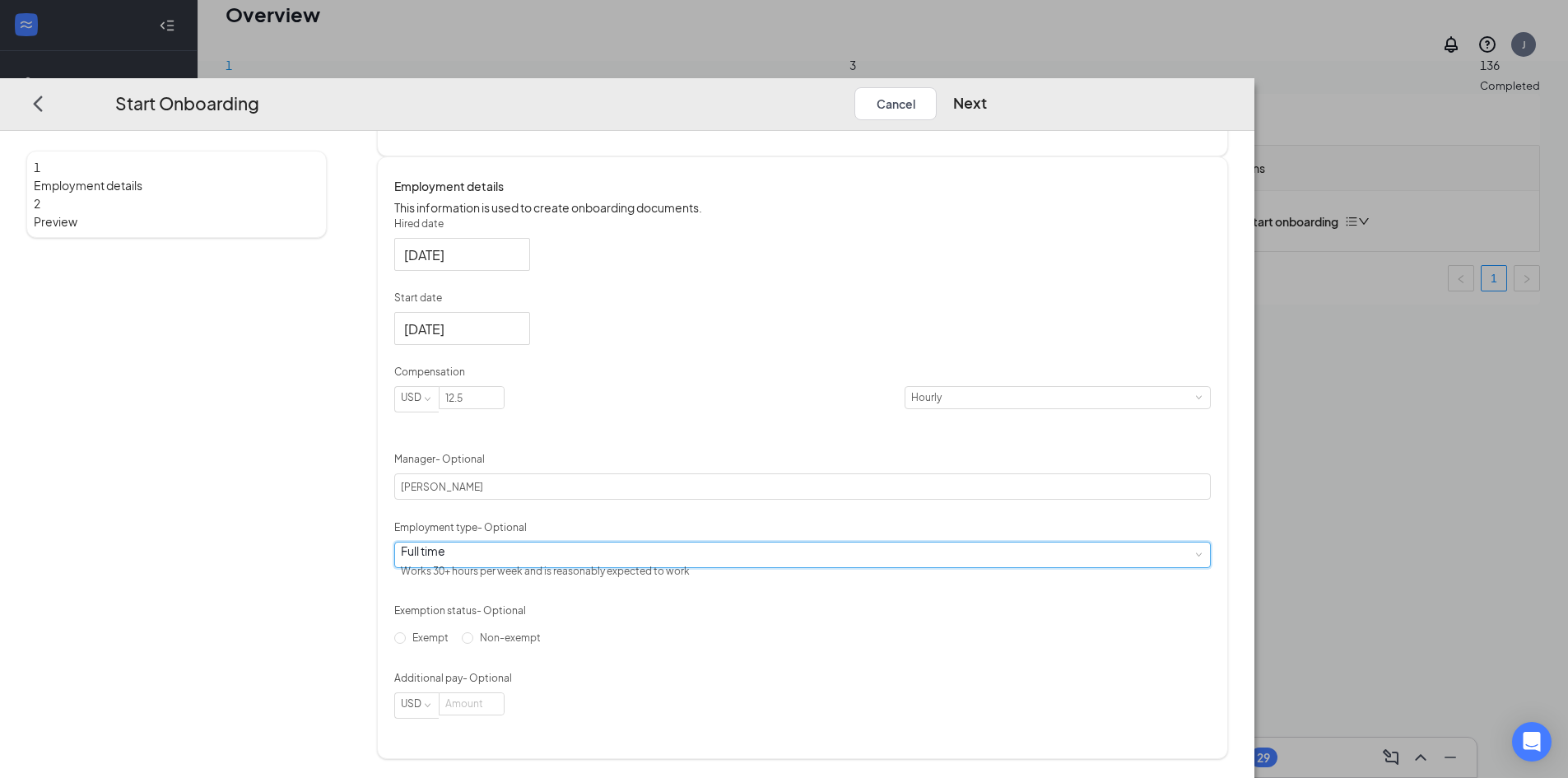
click at [615, 542] on div "Full time Works 30+ hours per week and is reasonably expected to work" at bounding box center [802, 554] width 803 height 24
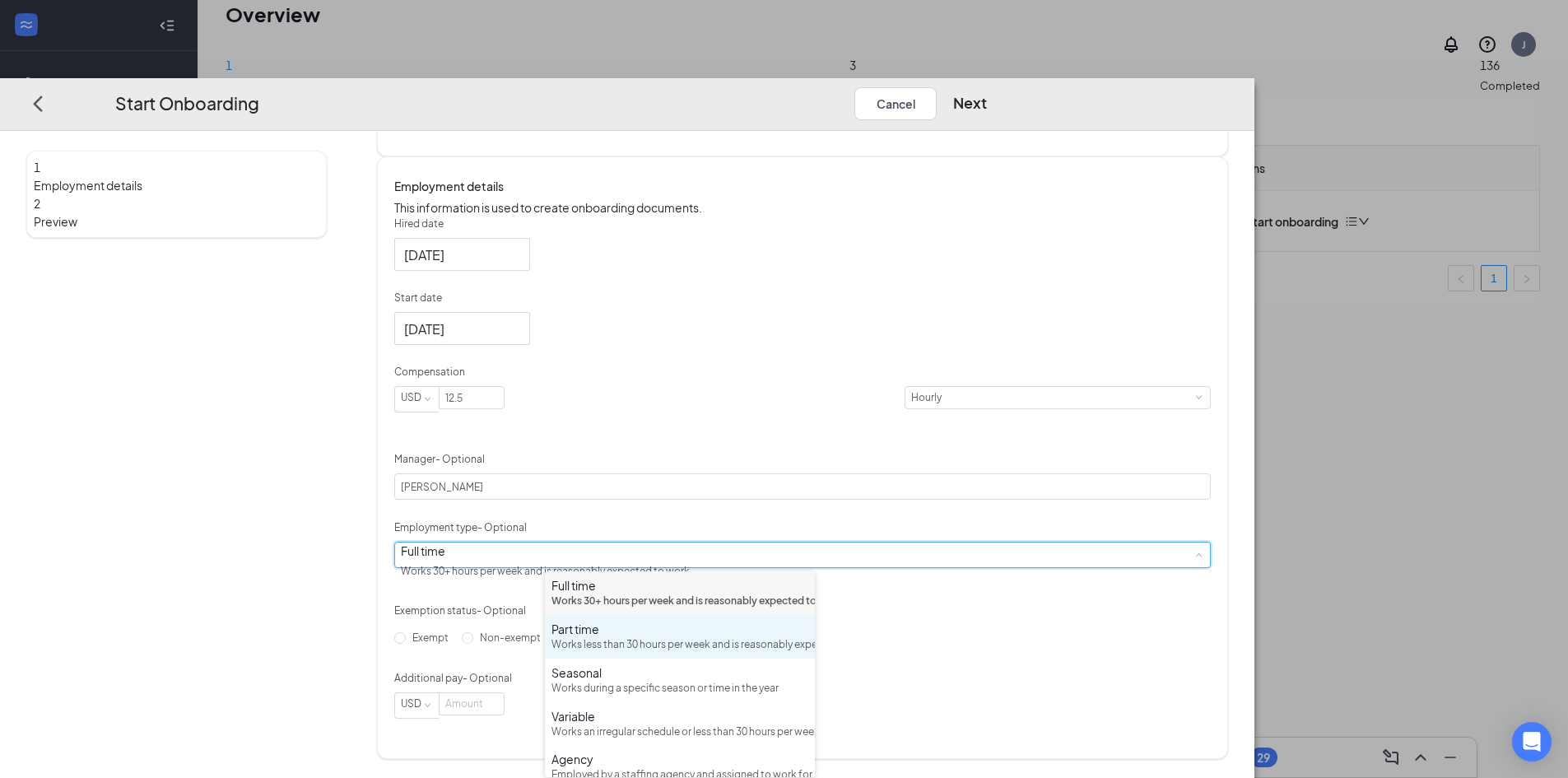
click at [615, 653] on div "Works less than 30 hours per week and is reasonably expected to work" at bounding box center [680, 645] width 257 height 16
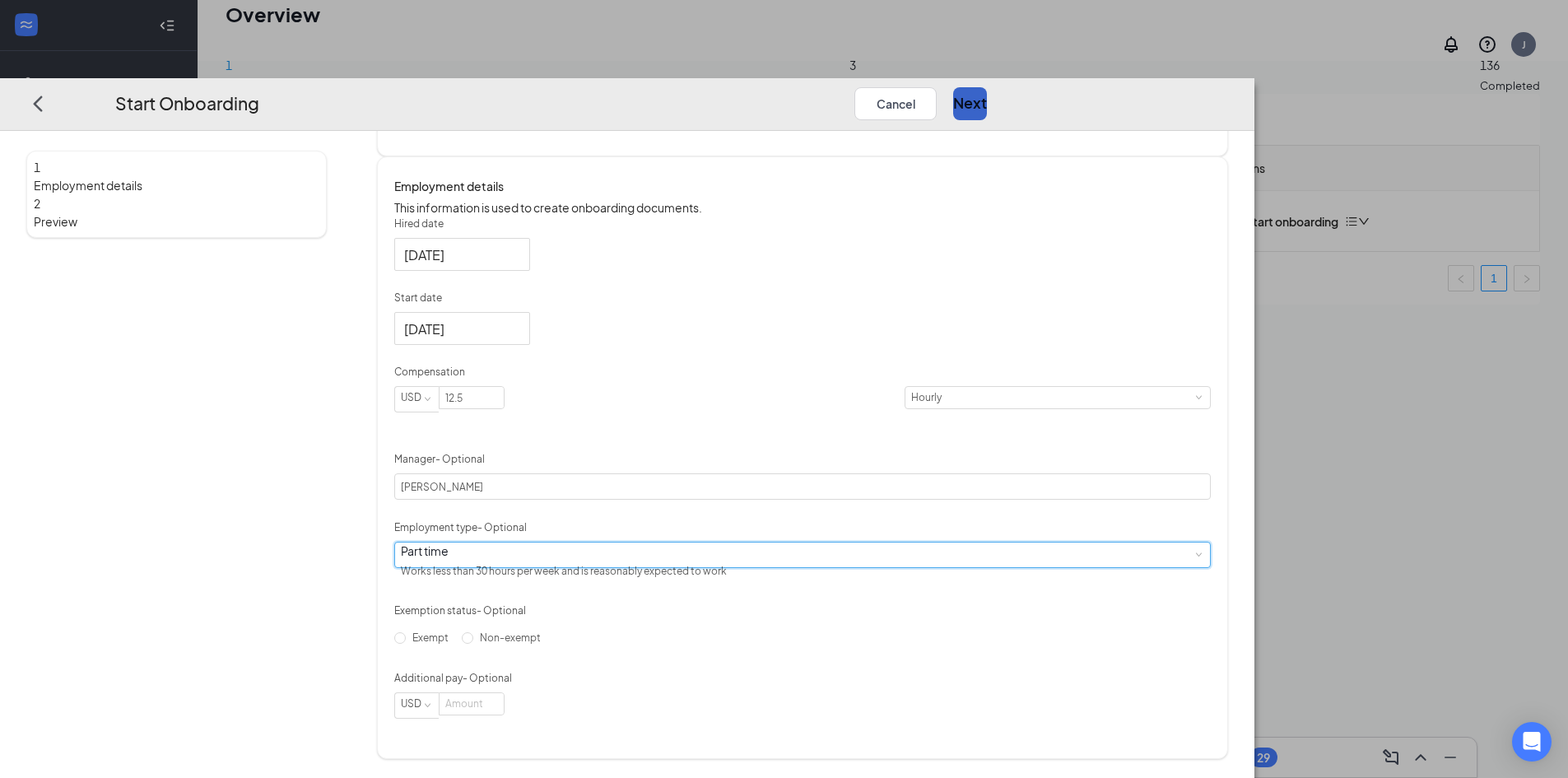
click at [987, 86] on button "Next" at bounding box center [970, 103] width 34 height 33
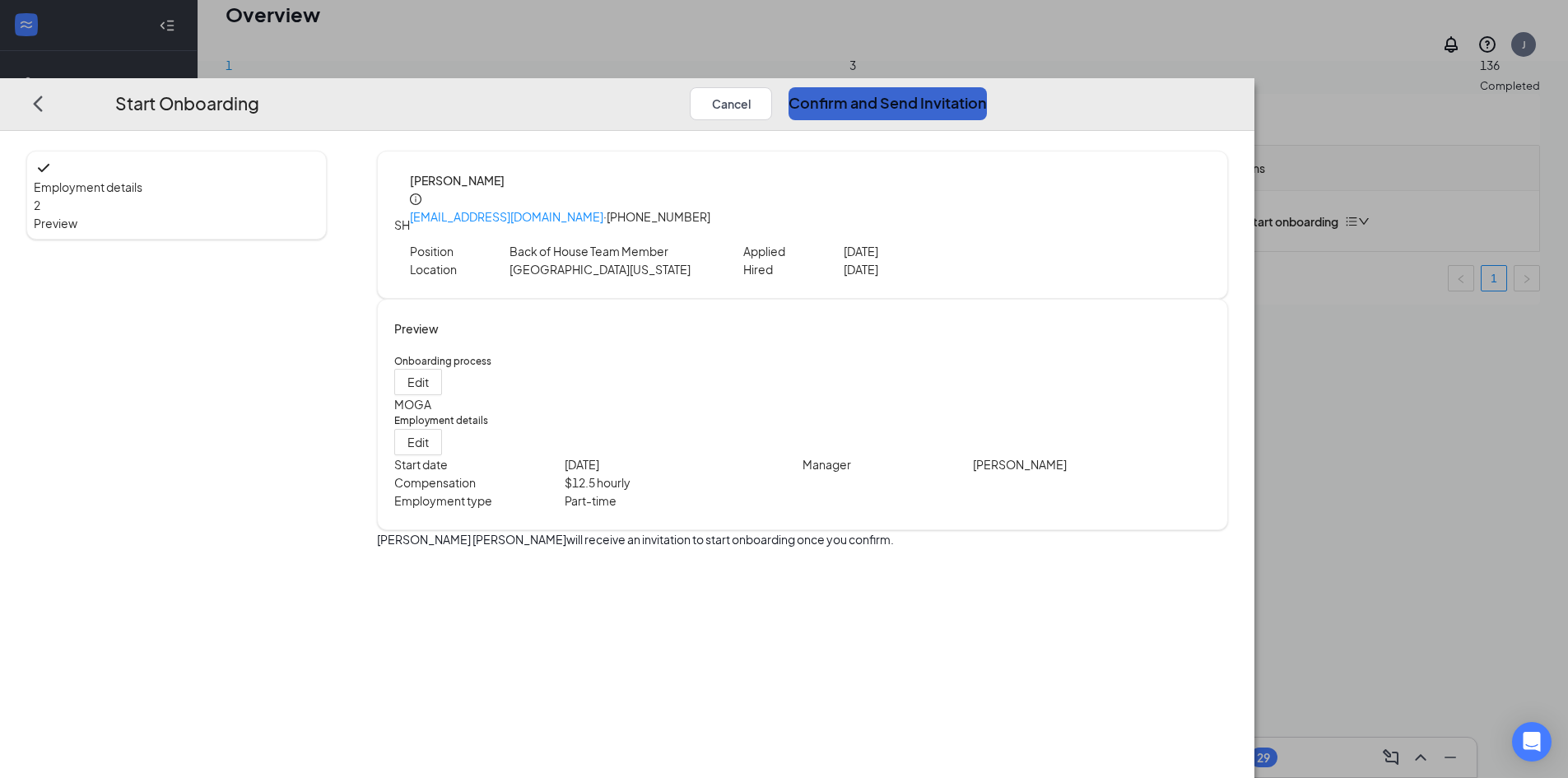
scroll to position [0, 0]
click at [987, 86] on button "Confirm and Send Invitation" at bounding box center [887, 103] width 198 height 33
